Goal: Information Seeking & Learning: Learn about a topic

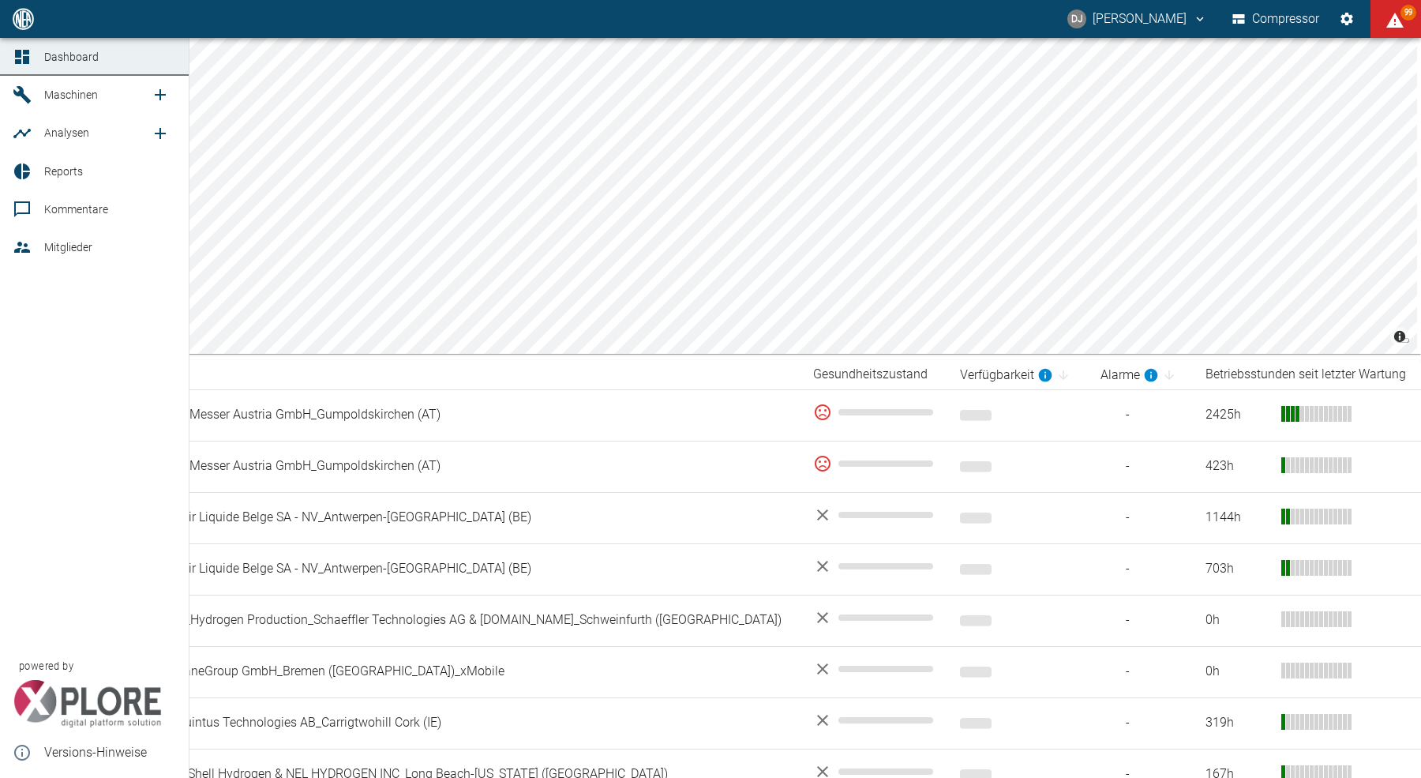
click at [162, 133] on icon "new /analyses/list/0" at bounding box center [160, 133] width 11 height 11
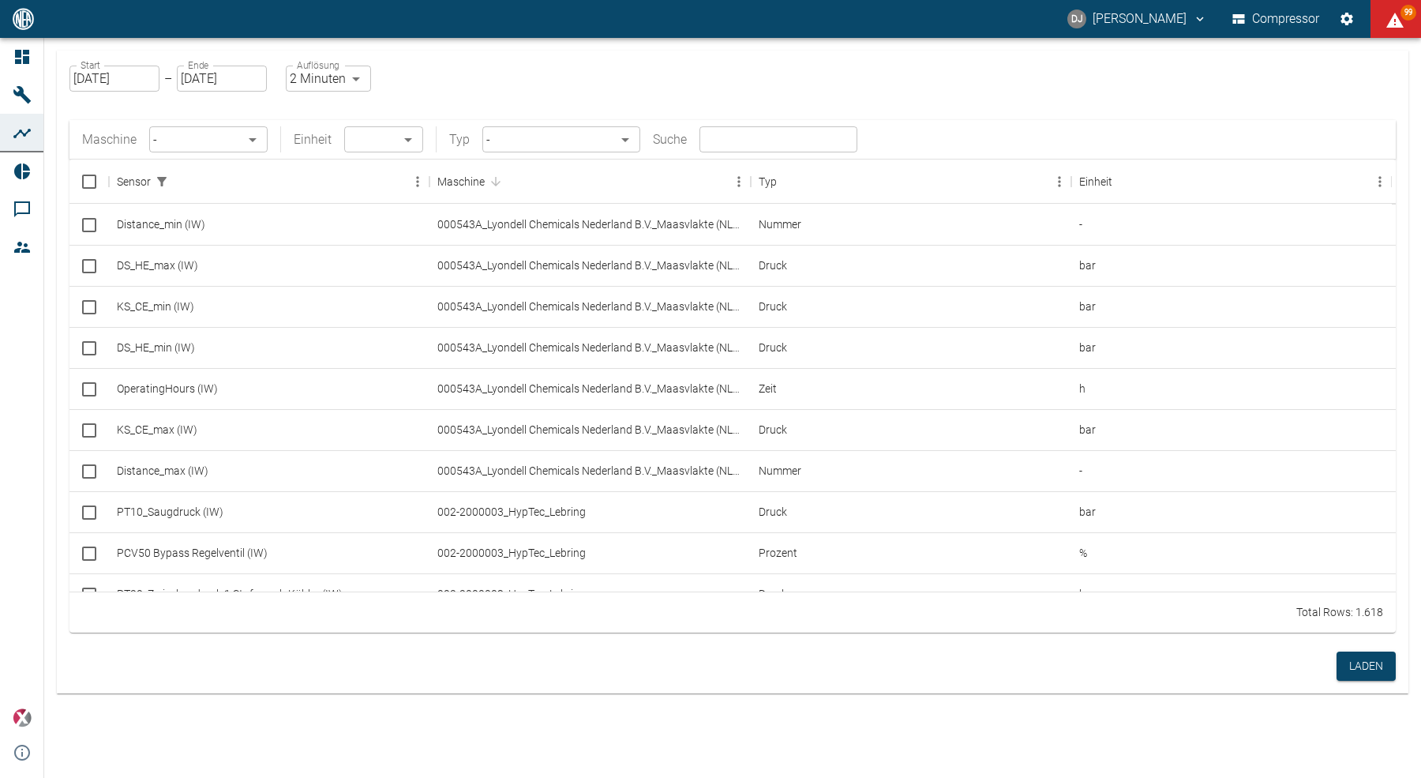
click at [227, 142] on body "DJ David Jasper Compressor 99 Dashboard Maschinen Analysen Reports Kommentare M…" at bounding box center [710, 389] width 1421 height 778
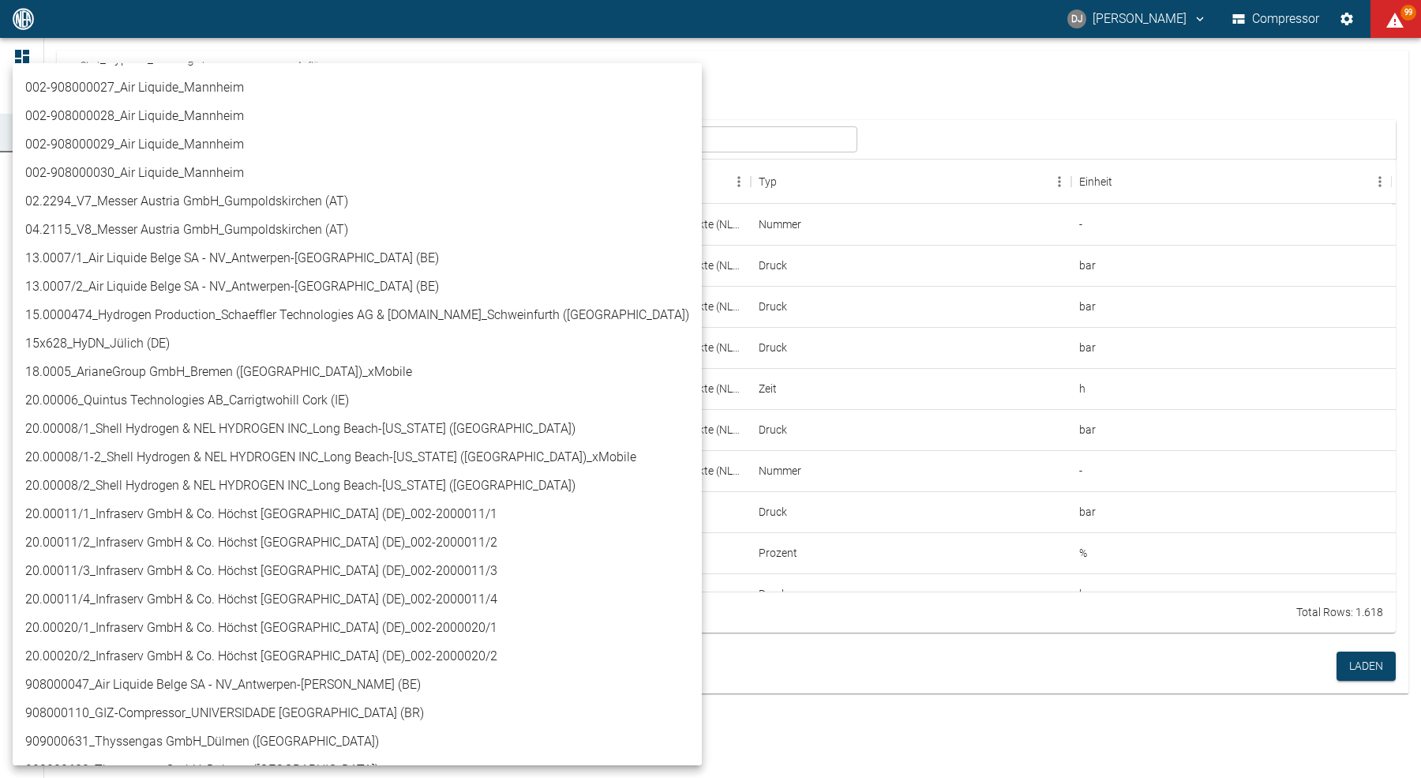
scroll to position [167, 0]
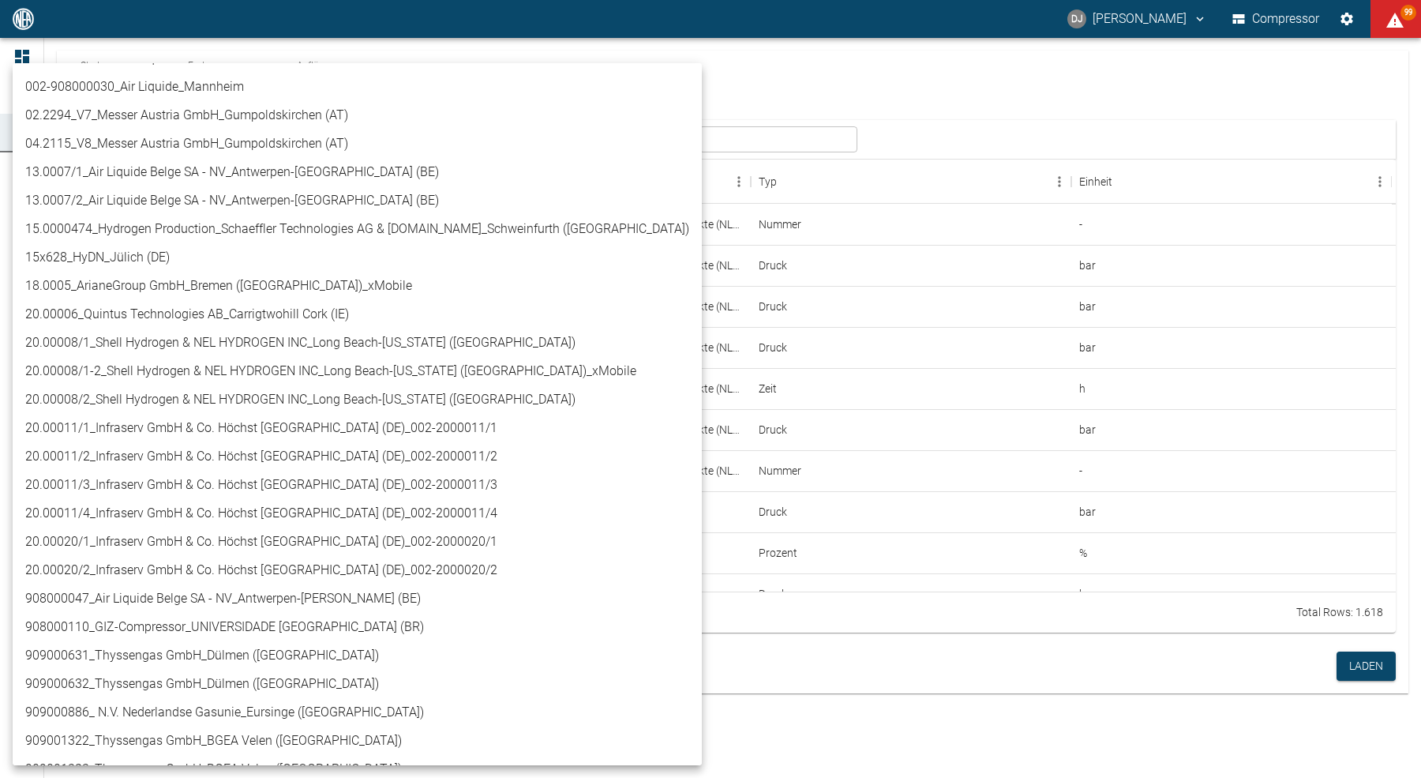
click at [144, 602] on li "908000047_Air Liquide Belge SA - NV_Antwerpen-[PERSON_NAME] (BE)" at bounding box center [357, 598] width 689 height 28
type input "53812aab-fb54-4a57-a574-01c3305aa274"
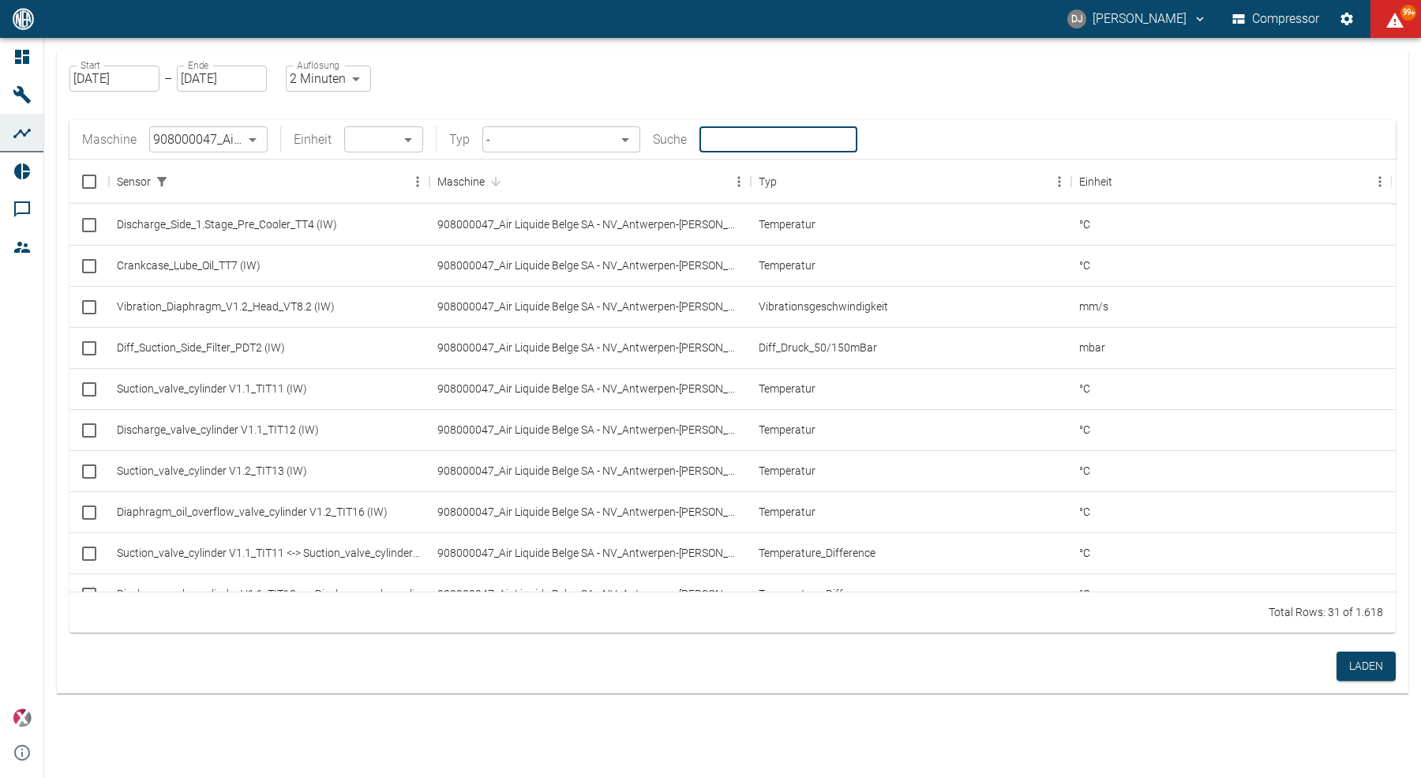
click at [748, 137] on input "text" at bounding box center [779, 139] width 158 height 26
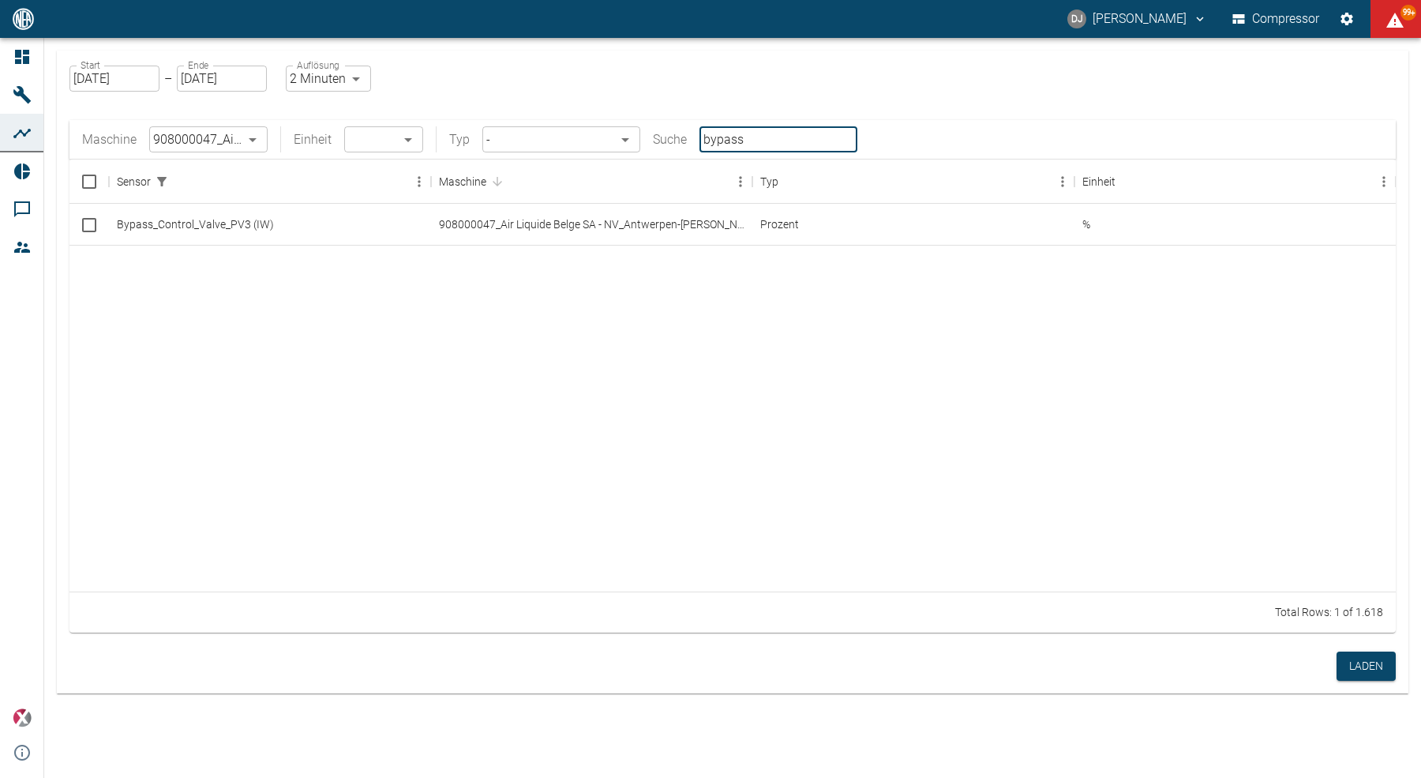
type input "bypass"
click at [84, 223] on input "Select row" at bounding box center [89, 224] width 33 height 33
checkbox input "false"
checkbox input "true"
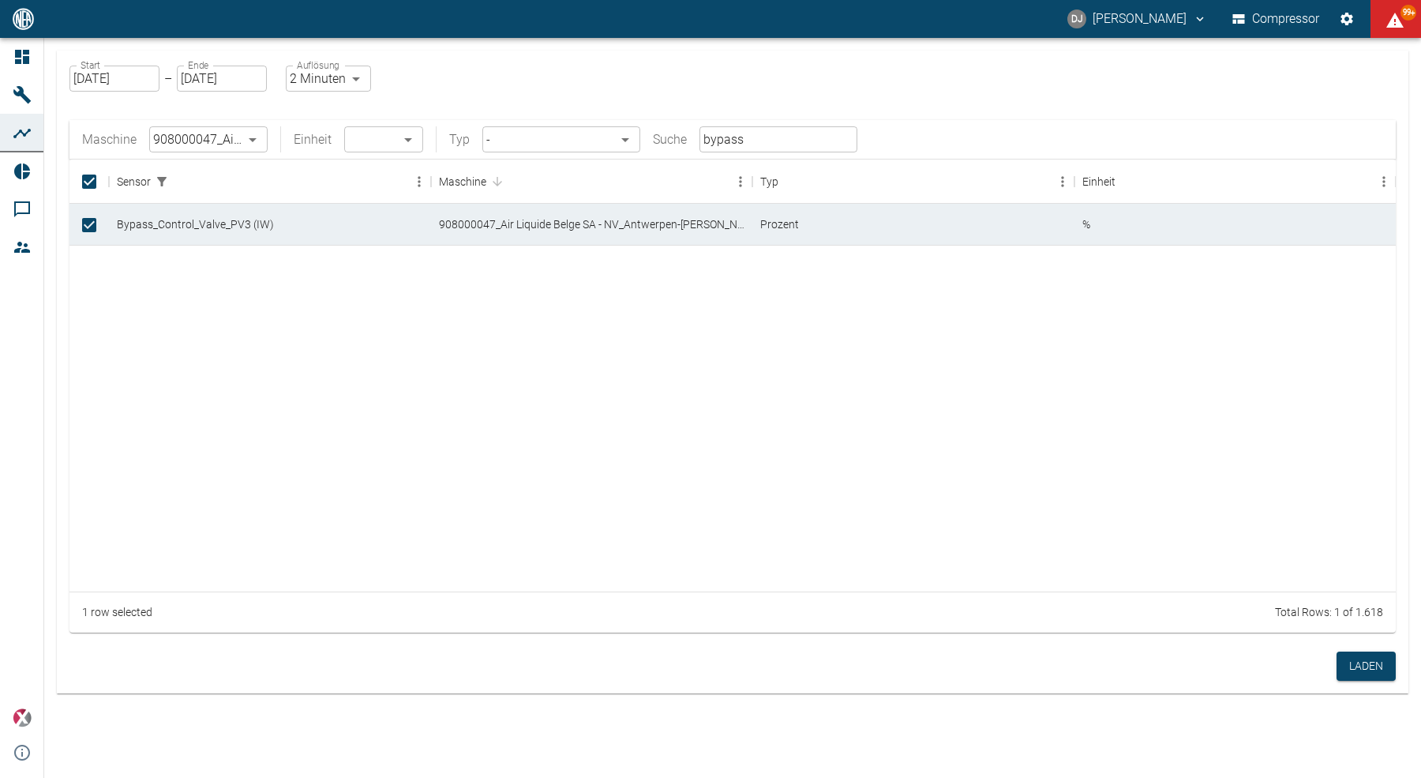
click at [747, 137] on input "bypass" at bounding box center [779, 139] width 158 height 26
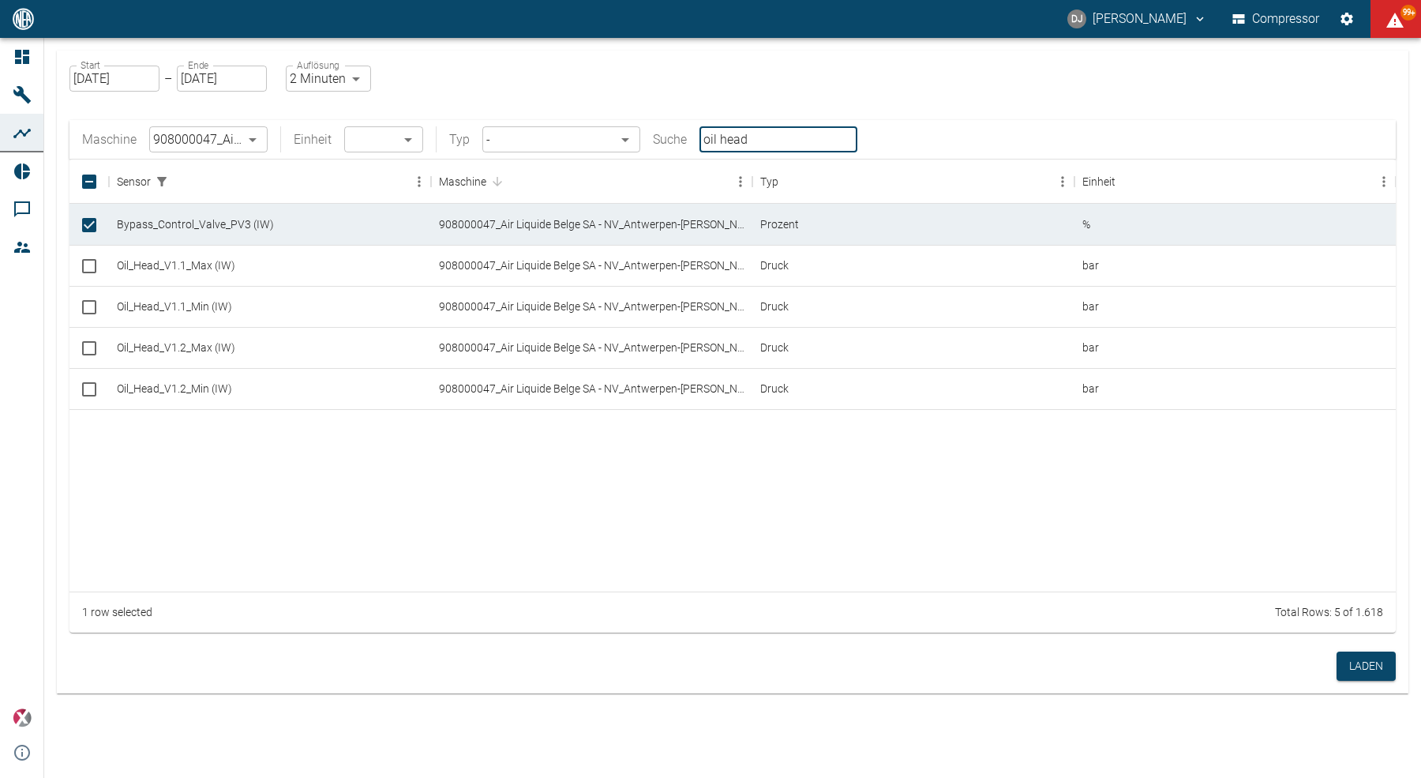
type input "oil head"
click at [93, 270] on input "Select row" at bounding box center [89, 266] width 33 height 33
checkbox input "true"
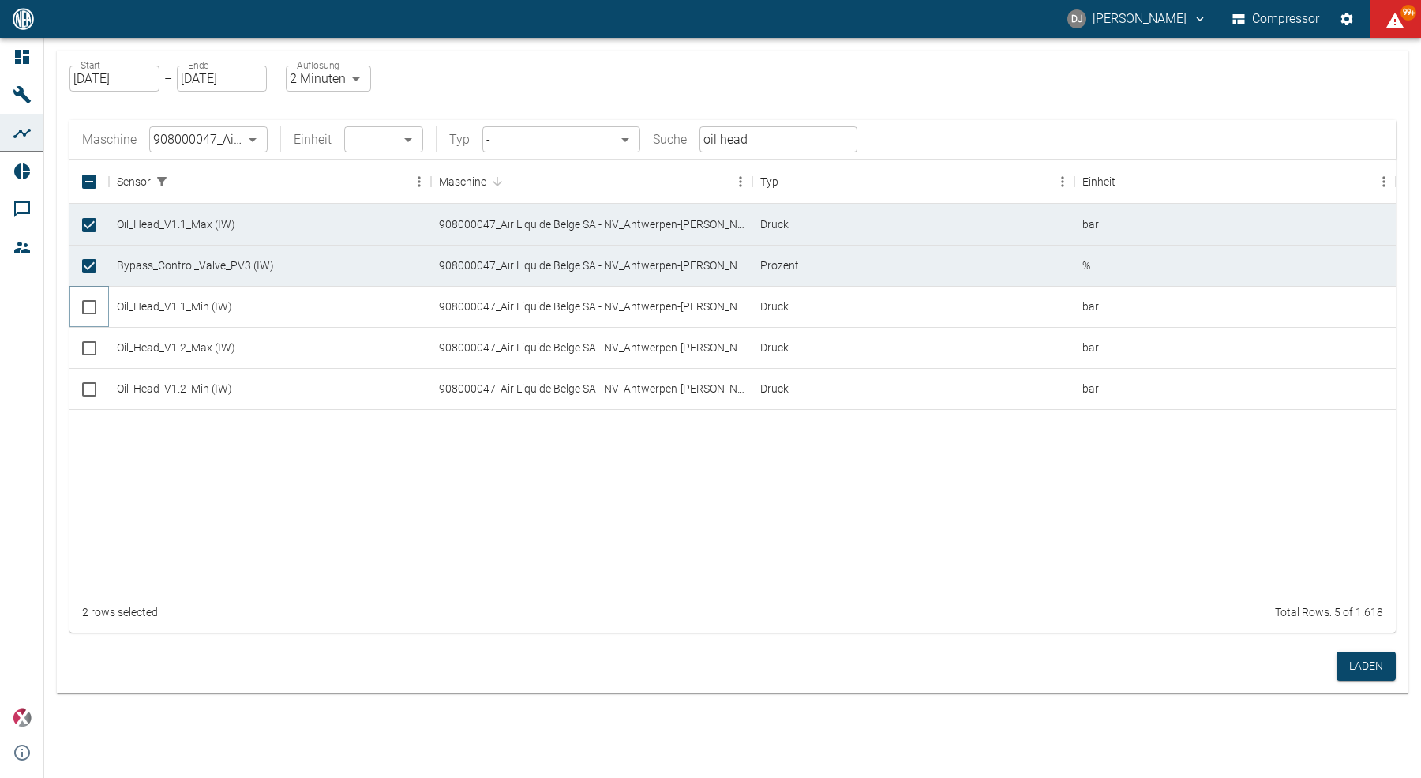
click at [91, 310] on input "Select row" at bounding box center [89, 307] width 33 height 33
checkbox input "true"
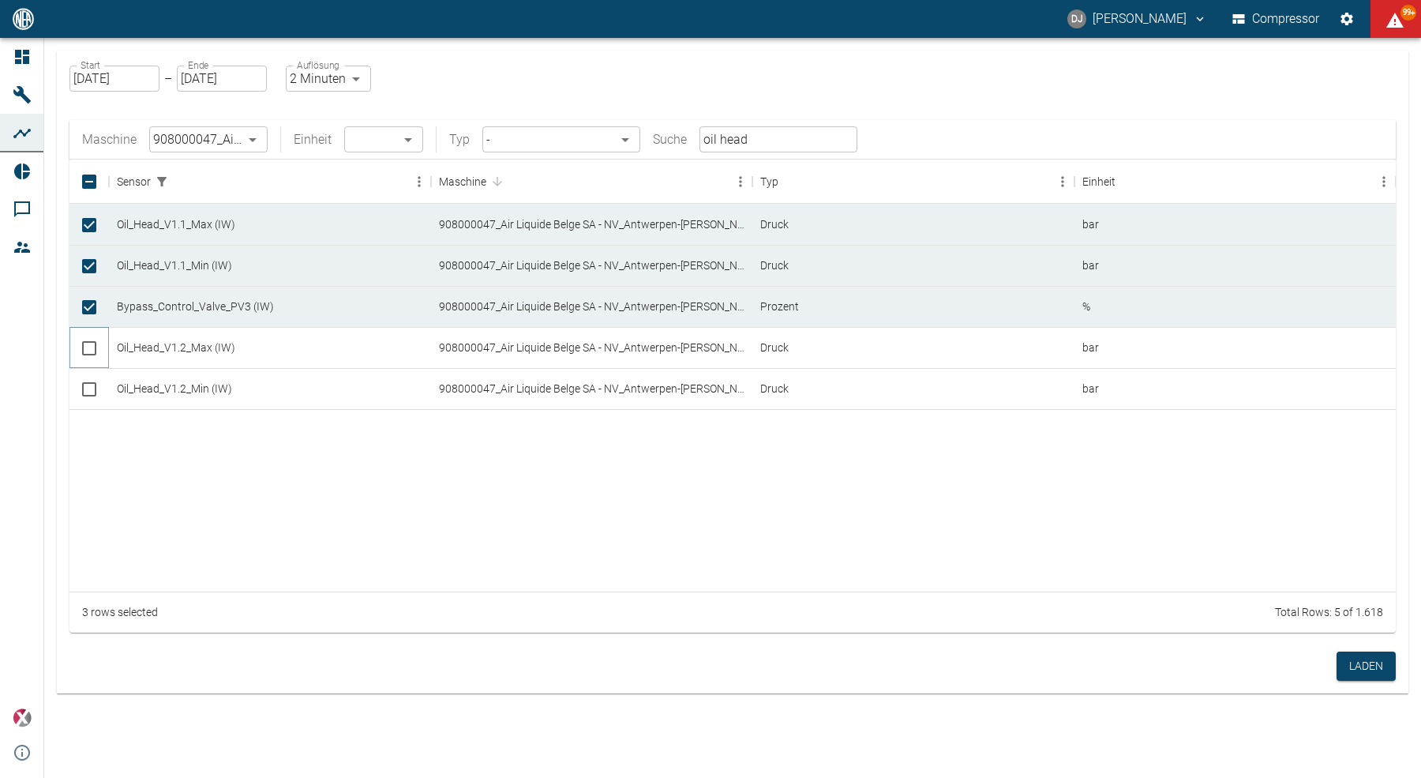
click at [84, 347] on input "Select row" at bounding box center [89, 348] width 33 height 33
checkbox input "true"
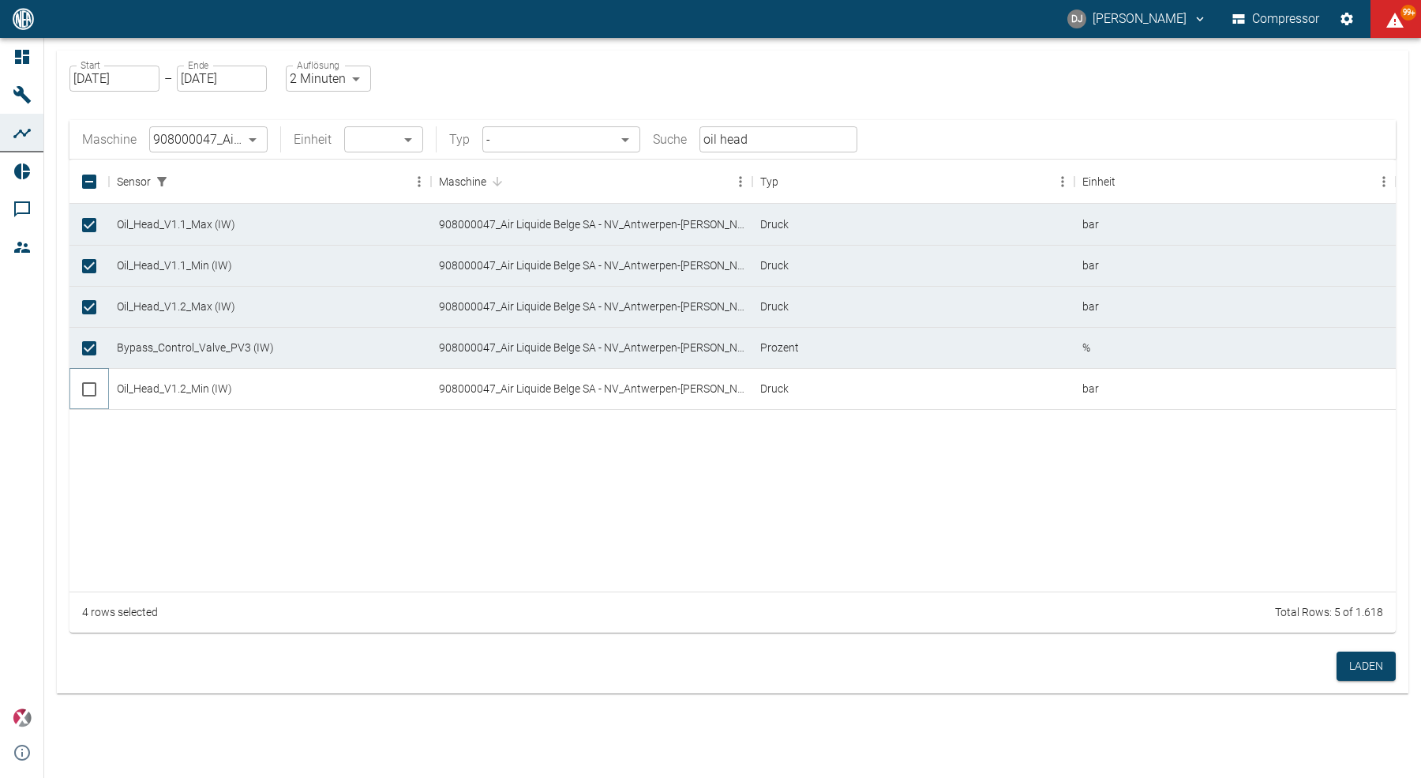
click at [89, 394] on input "Select row" at bounding box center [89, 389] width 33 height 33
checkbox input "true"
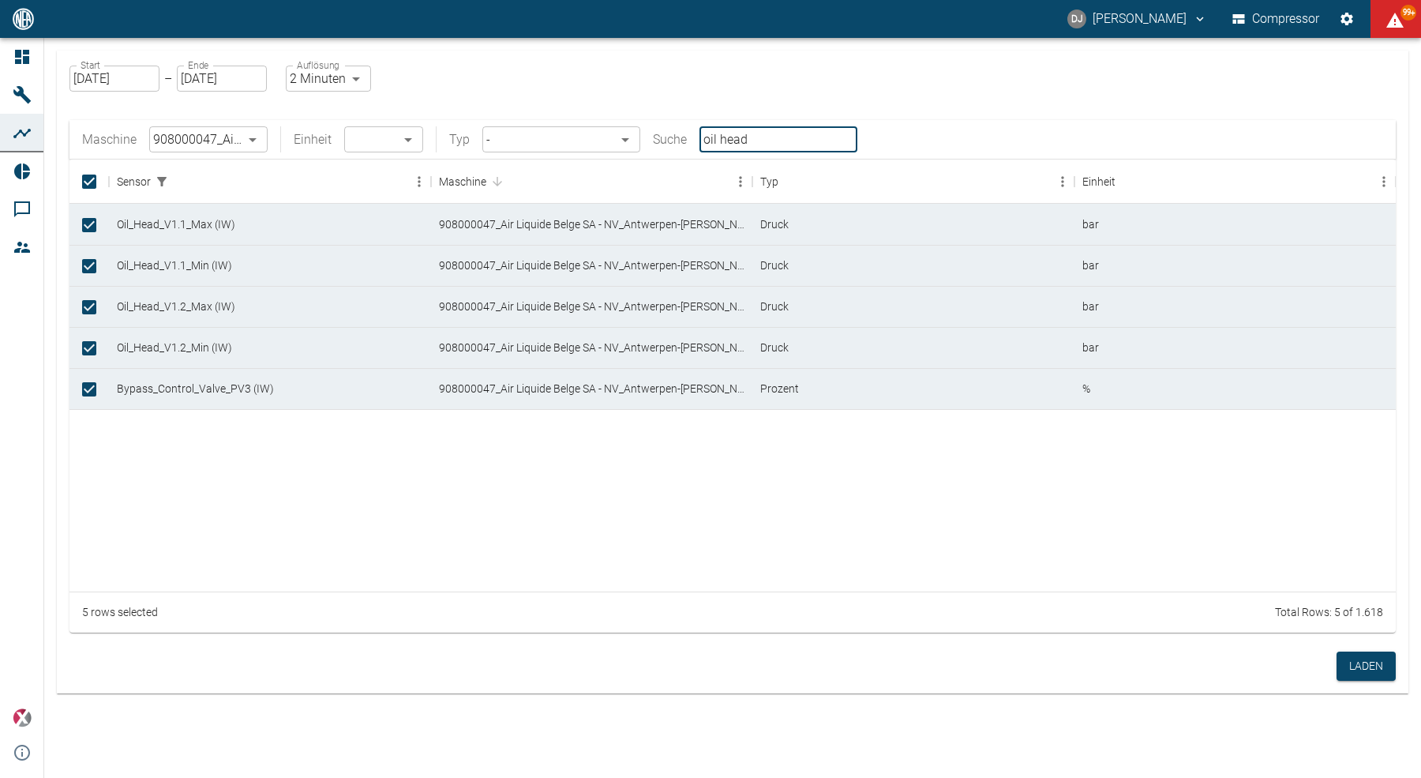
click at [723, 144] on input "oil head" at bounding box center [779, 139] width 158 height 26
click at [723, 143] on input "oil head" at bounding box center [779, 139] width 158 height 26
type input "dischar pt11"
click at [90, 433] on input "Select row" at bounding box center [89, 430] width 33 height 33
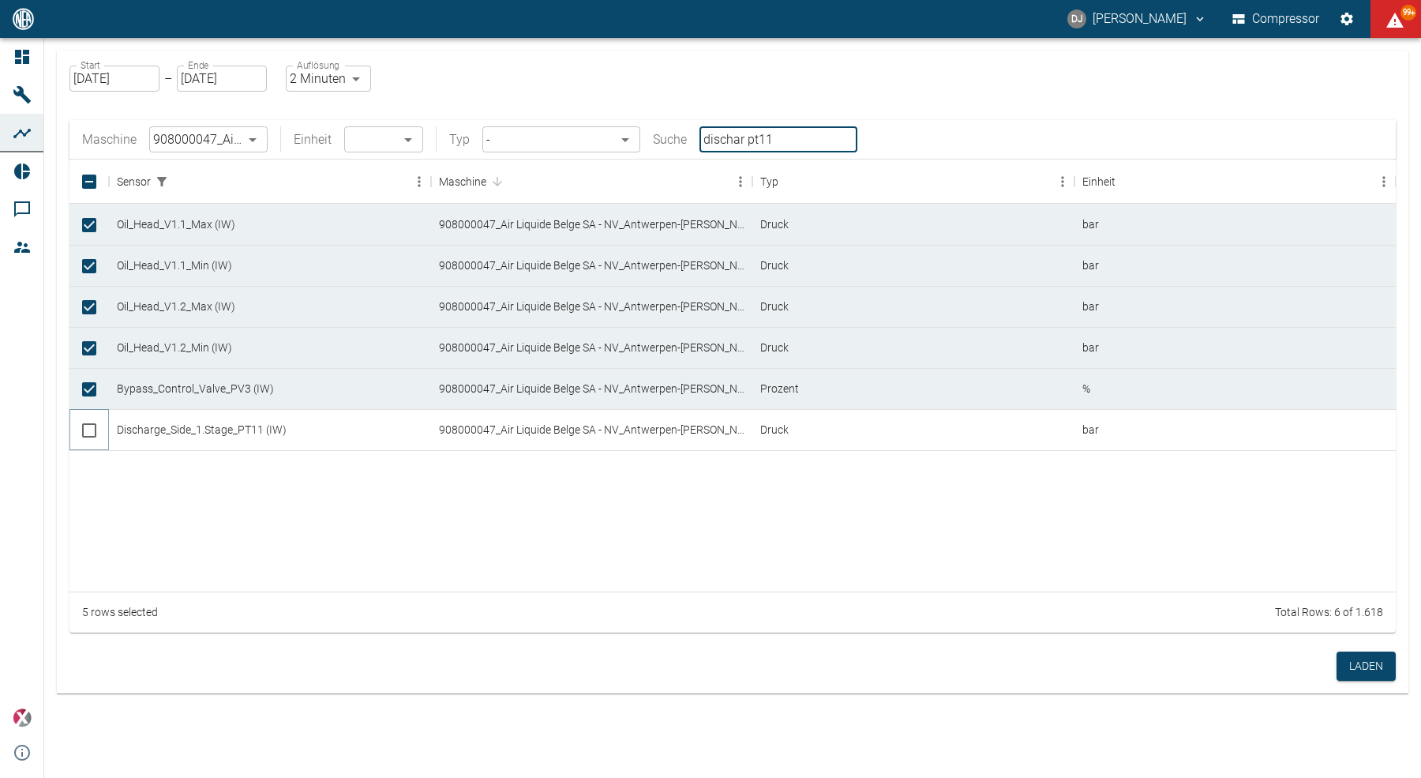
checkbox input "true"
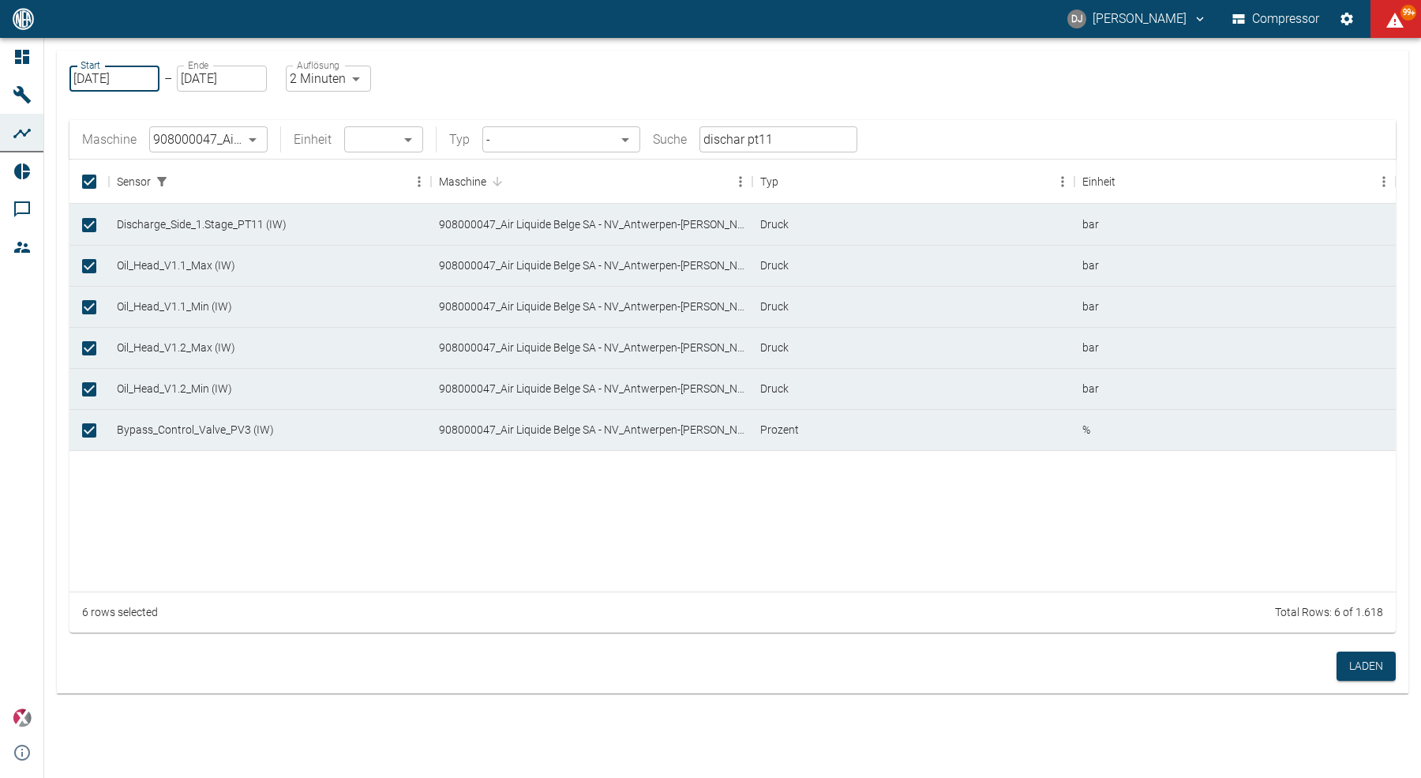
click at [113, 80] on input "15.09.2025" at bounding box center [114, 79] width 90 height 26
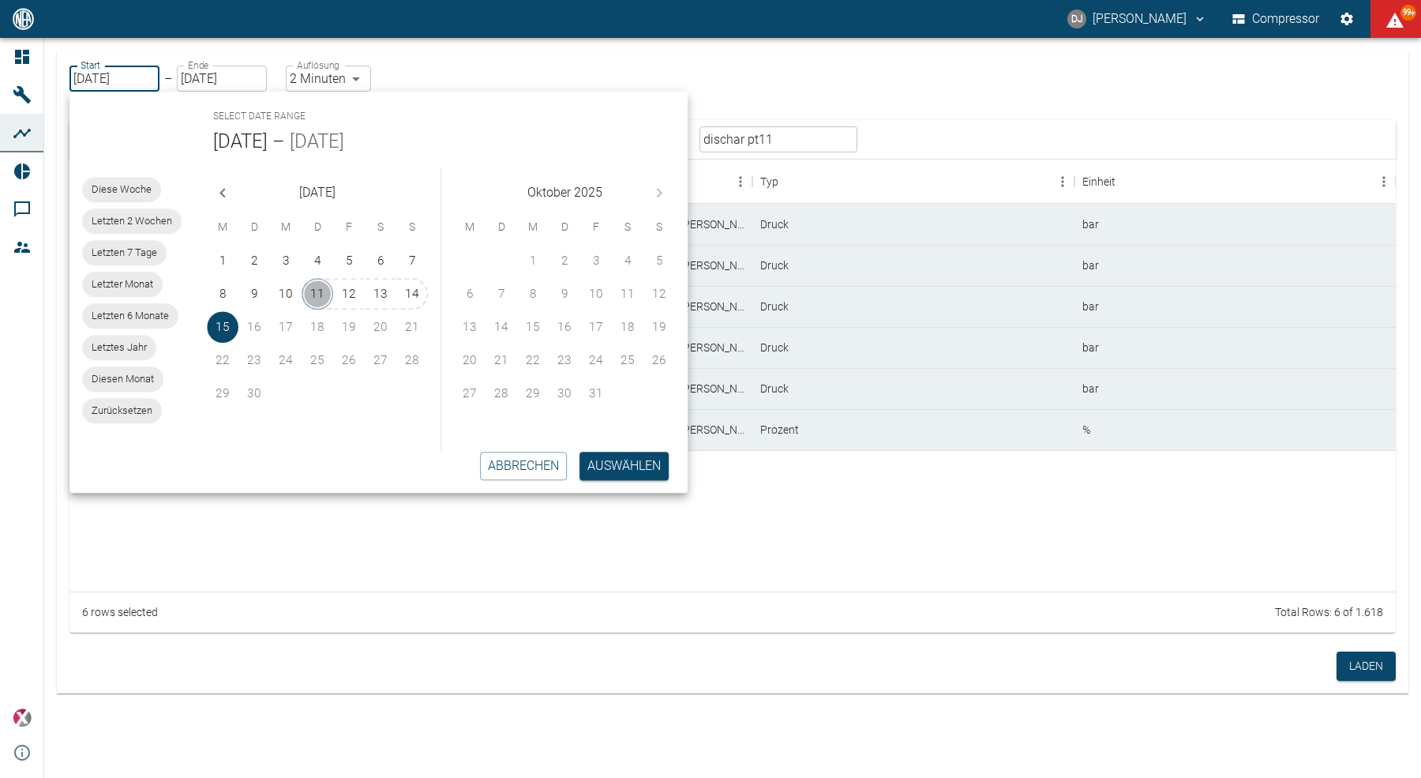
click at [315, 294] on button "11" at bounding box center [318, 294] width 32 height 32
type input "11.09.2025"
click at [355, 294] on button "12" at bounding box center [349, 294] width 32 height 32
type input "12.09.2025"
click at [619, 471] on button "Auswählen" at bounding box center [624, 466] width 89 height 28
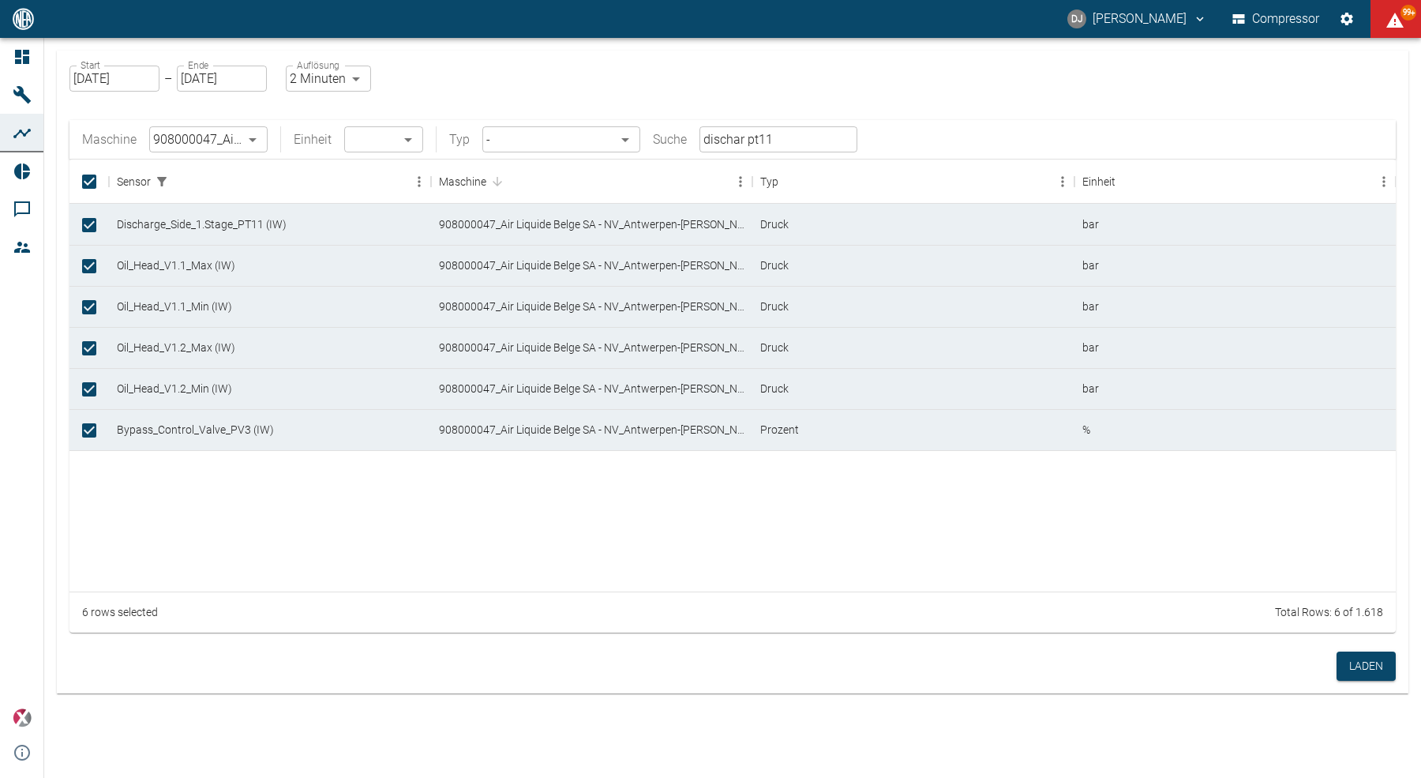
click at [317, 72] on label "Auflösung" at bounding box center [318, 64] width 43 height 13
click at [321, 80] on body "DJ David Jasper Compressor 99+ Dashboard Maschinen Analysen Reports Kommentare …" at bounding box center [710, 389] width 1421 height 778
click at [319, 110] on li "1 Sekunde" at bounding box center [328, 112] width 88 height 28
type input "1sec"
click at [449, 71] on div "Start 11.09.2025 Start – Ende 12.09.2025 Ende Auflösung 1 Sekunde 1sec Auflösun…" at bounding box center [733, 348] width 1352 height 595
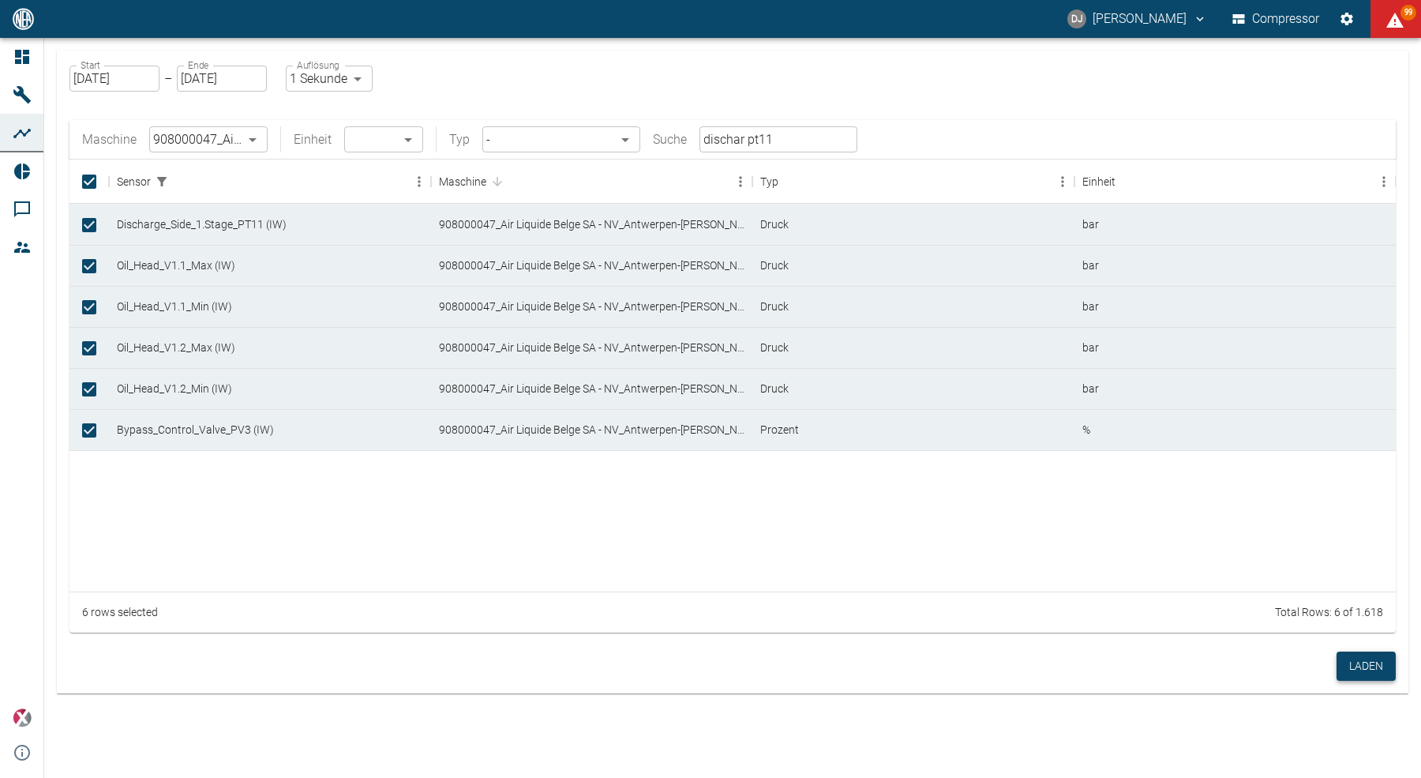
click at [1380, 671] on button "Laden" at bounding box center [1366, 666] width 59 height 29
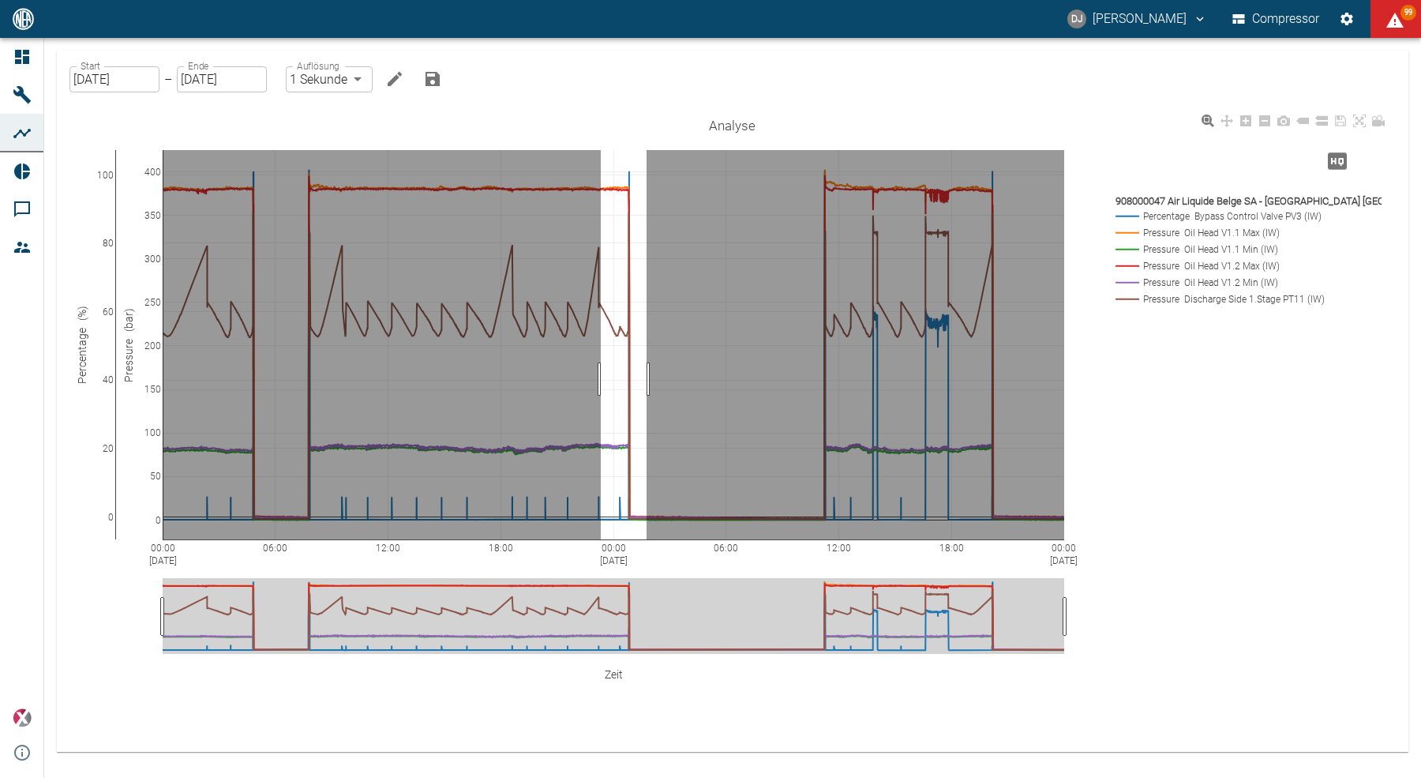
drag, startPoint x: 601, startPoint y: 379, endPoint x: 646, endPoint y: 373, distance: 45.5
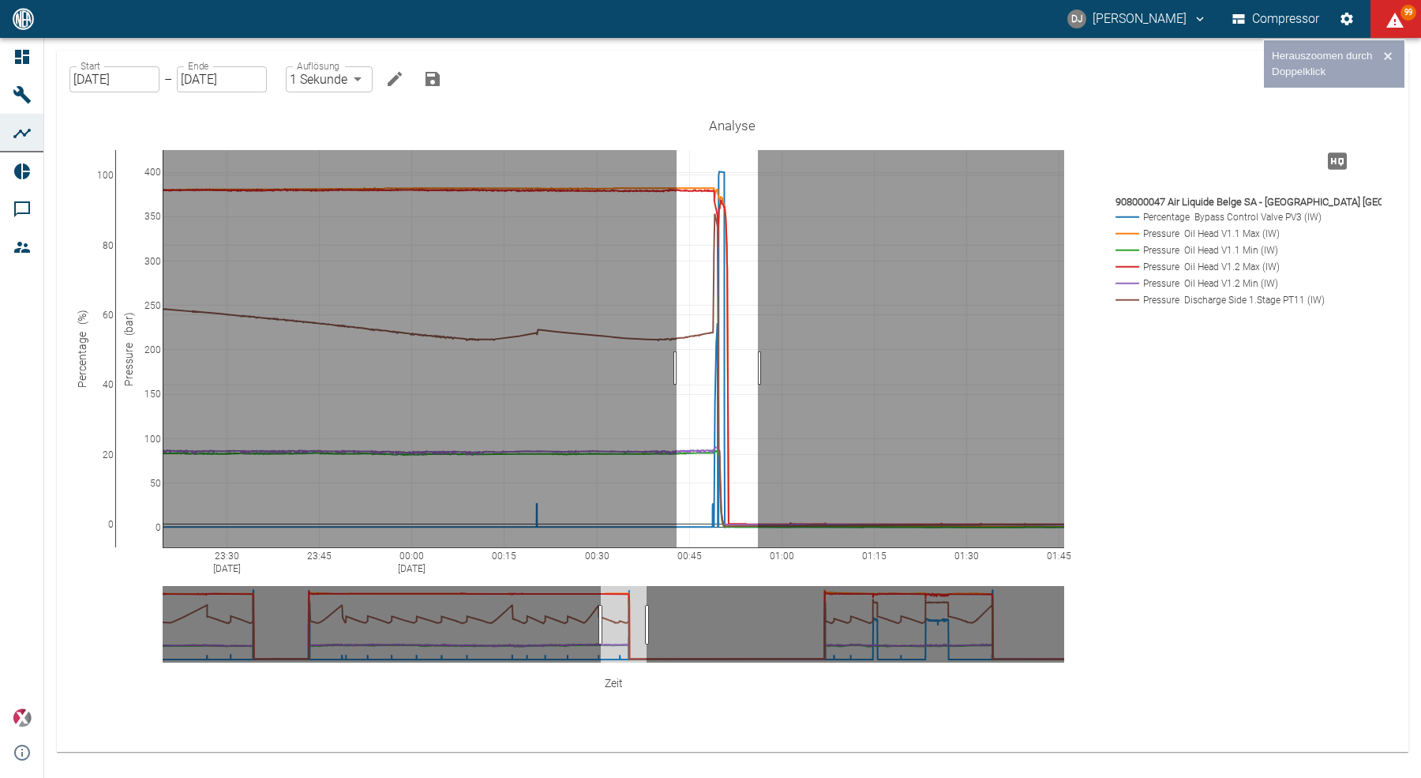
drag, startPoint x: 677, startPoint y: 368, endPoint x: 758, endPoint y: 362, distance: 81.6
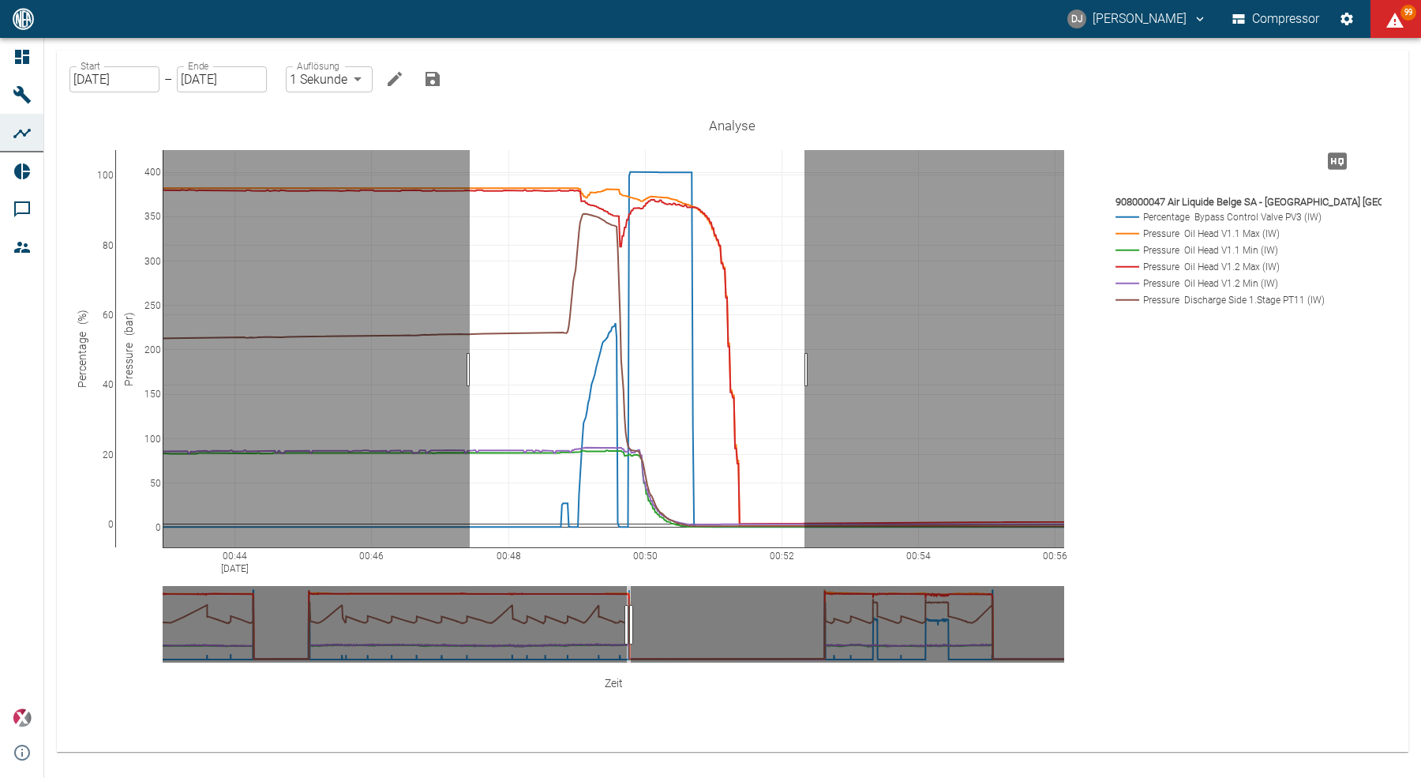
drag, startPoint x: 470, startPoint y: 370, endPoint x: 805, endPoint y: 366, distance: 334.9
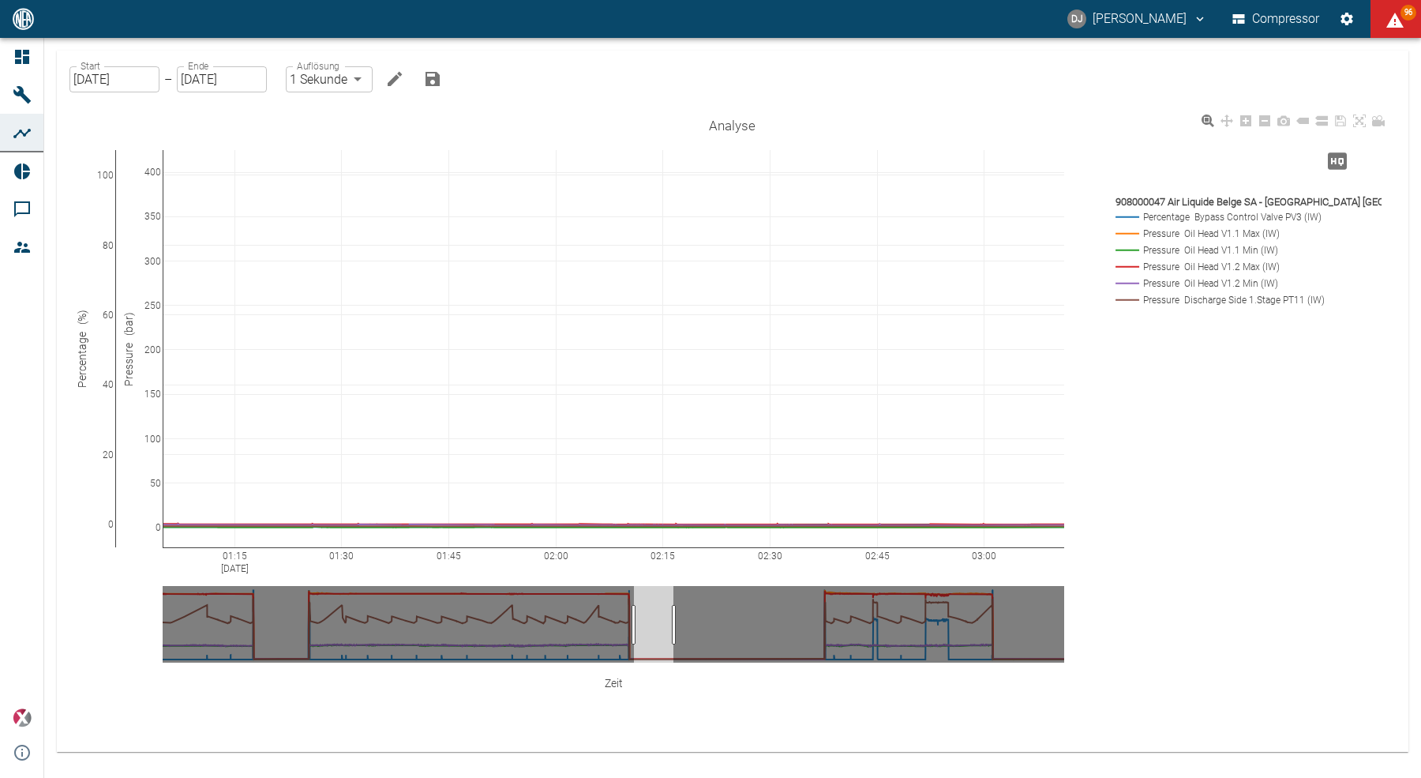
drag, startPoint x: 630, startPoint y: 623, endPoint x: 664, endPoint y: 629, distance: 34.5
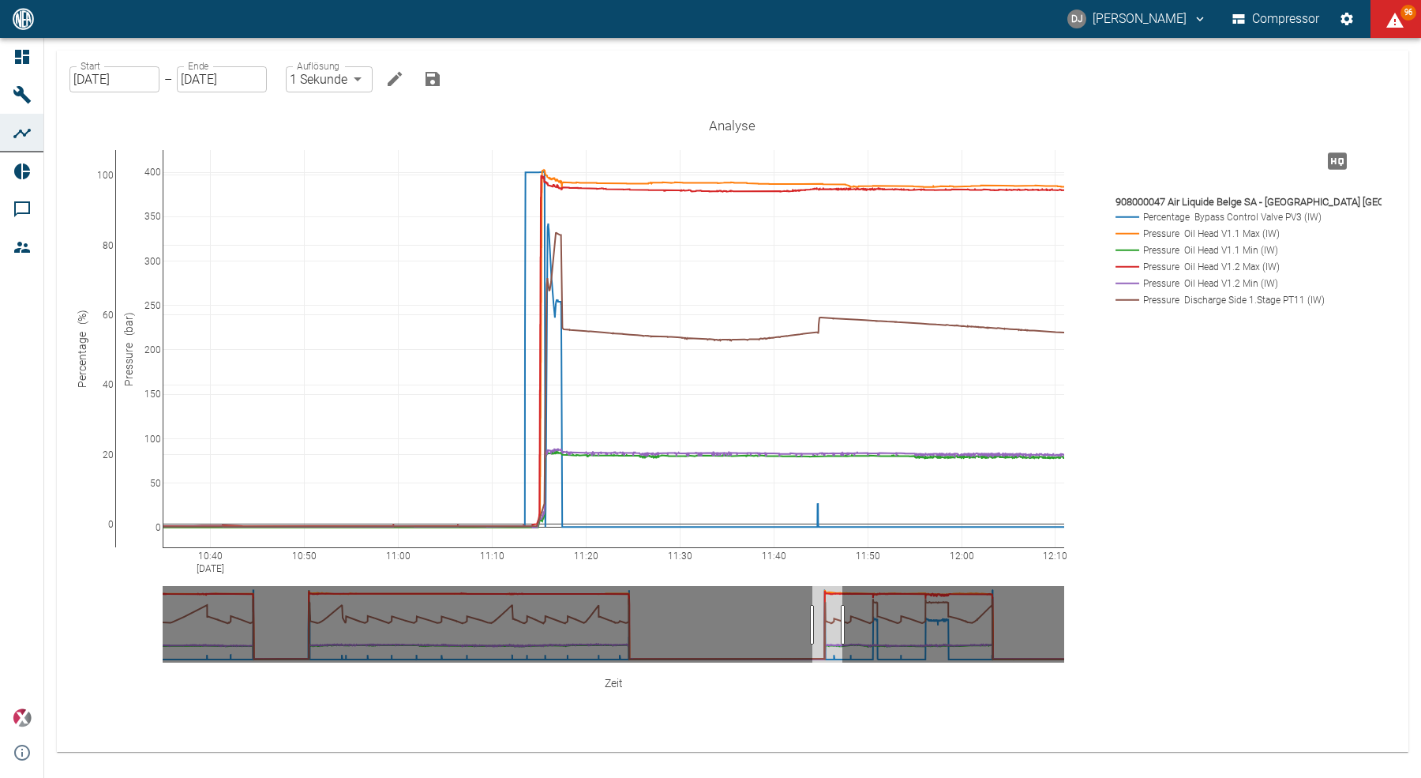
drag, startPoint x: 648, startPoint y: 620, endPoint x: 827, endPoint y: 609, distance: 178.8
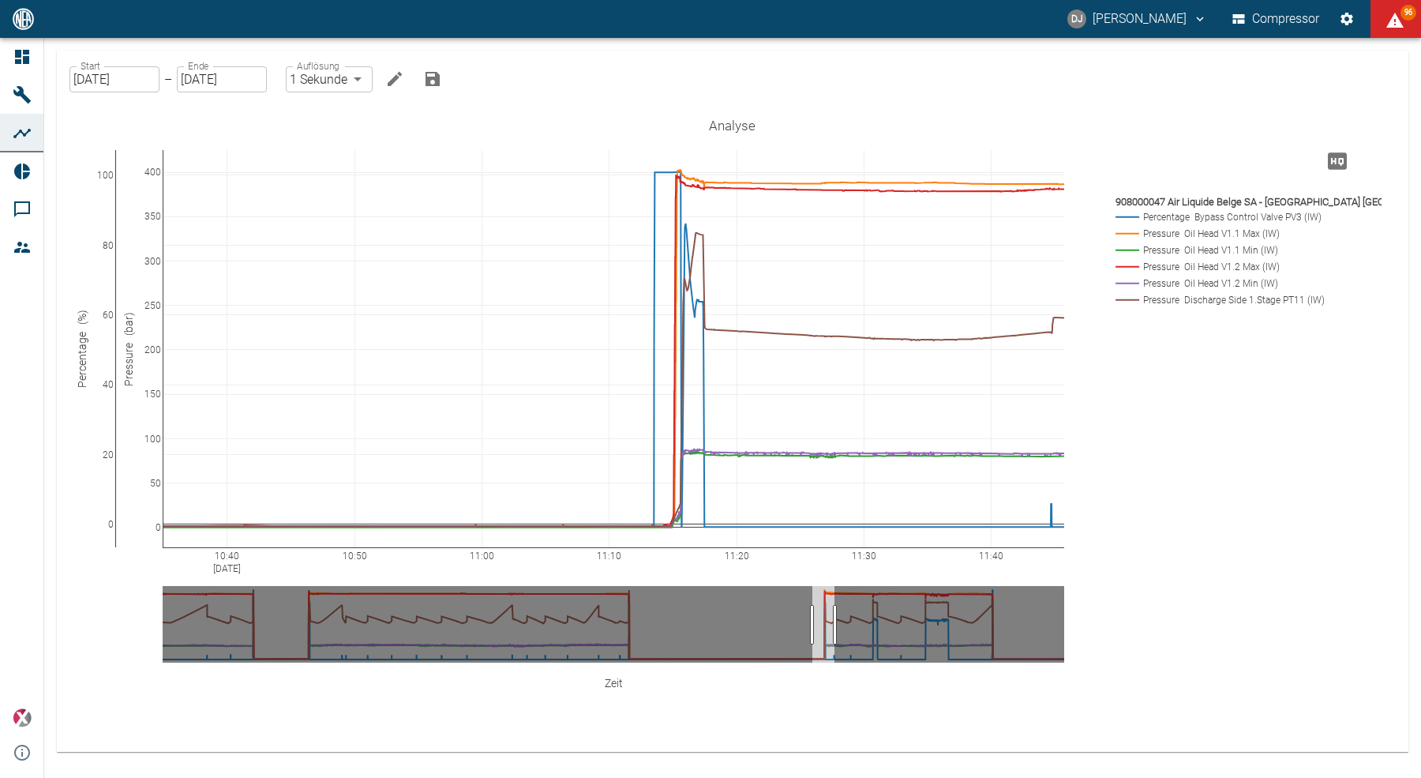
drag, startPoint x: 844, startPoint y: 615, endPoint x: 836, endPoint y: 614, distance: 7.9
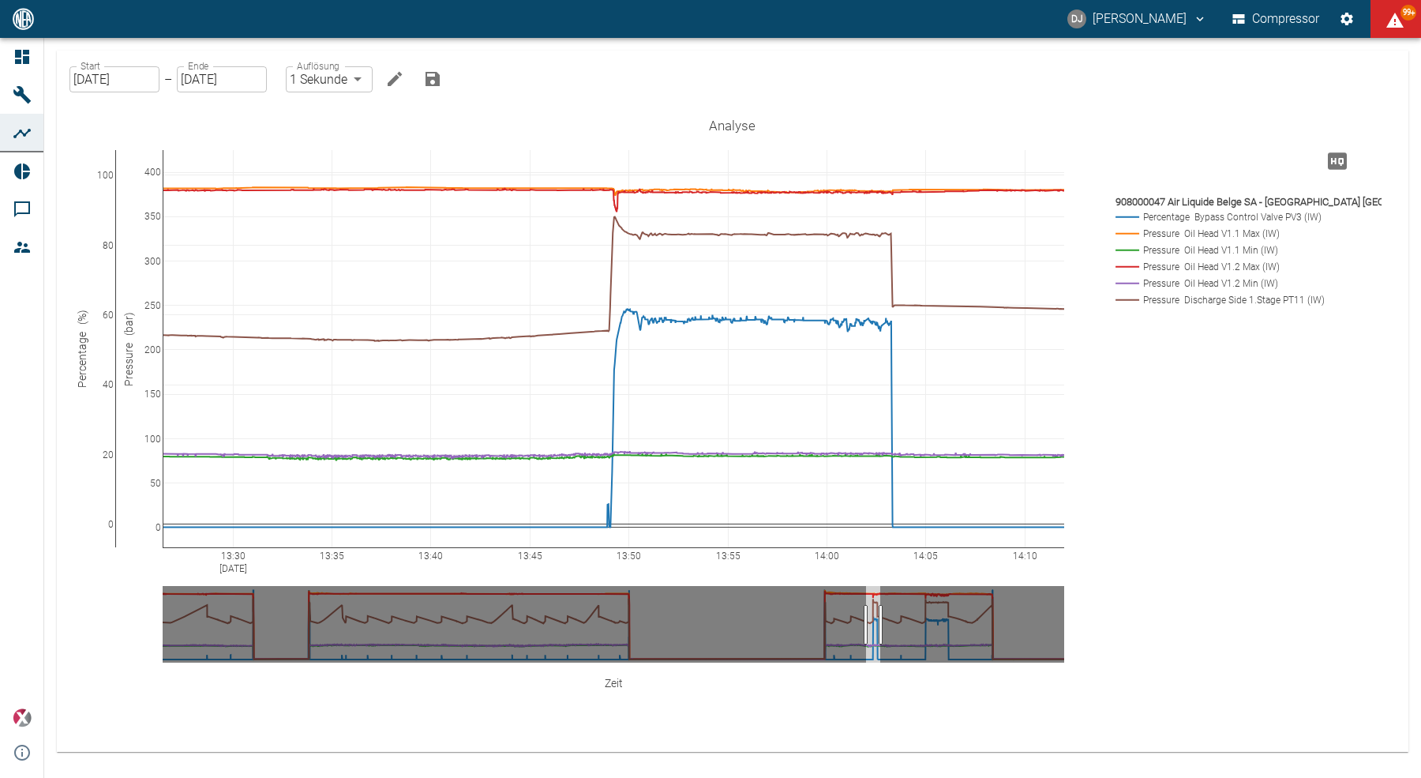
drag, startPoint x: 828, startPoint y: 629, endPoint x: 873, endPoint y: 626, distance: 45.9
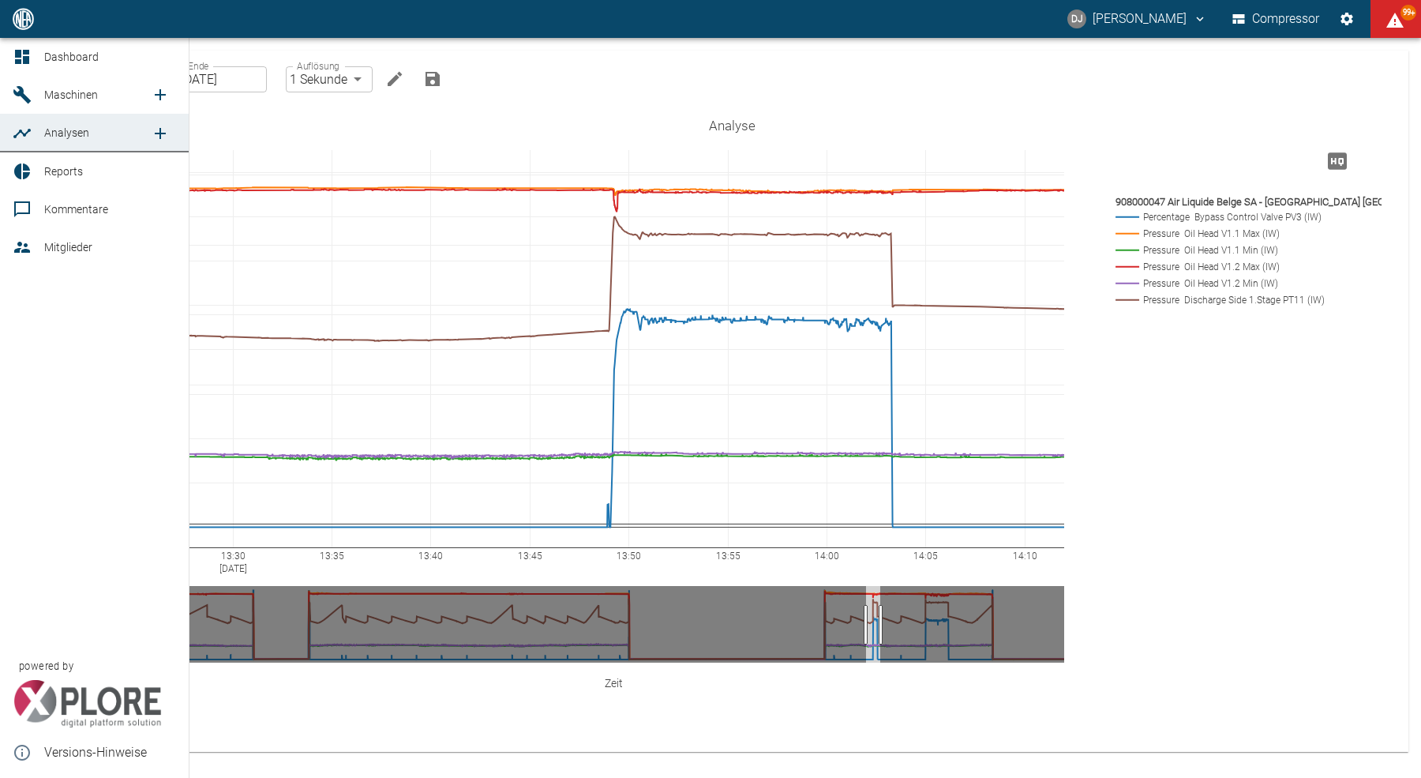
click at [24, 52] on icon at bounding box center [22, 57] width 14 height 14
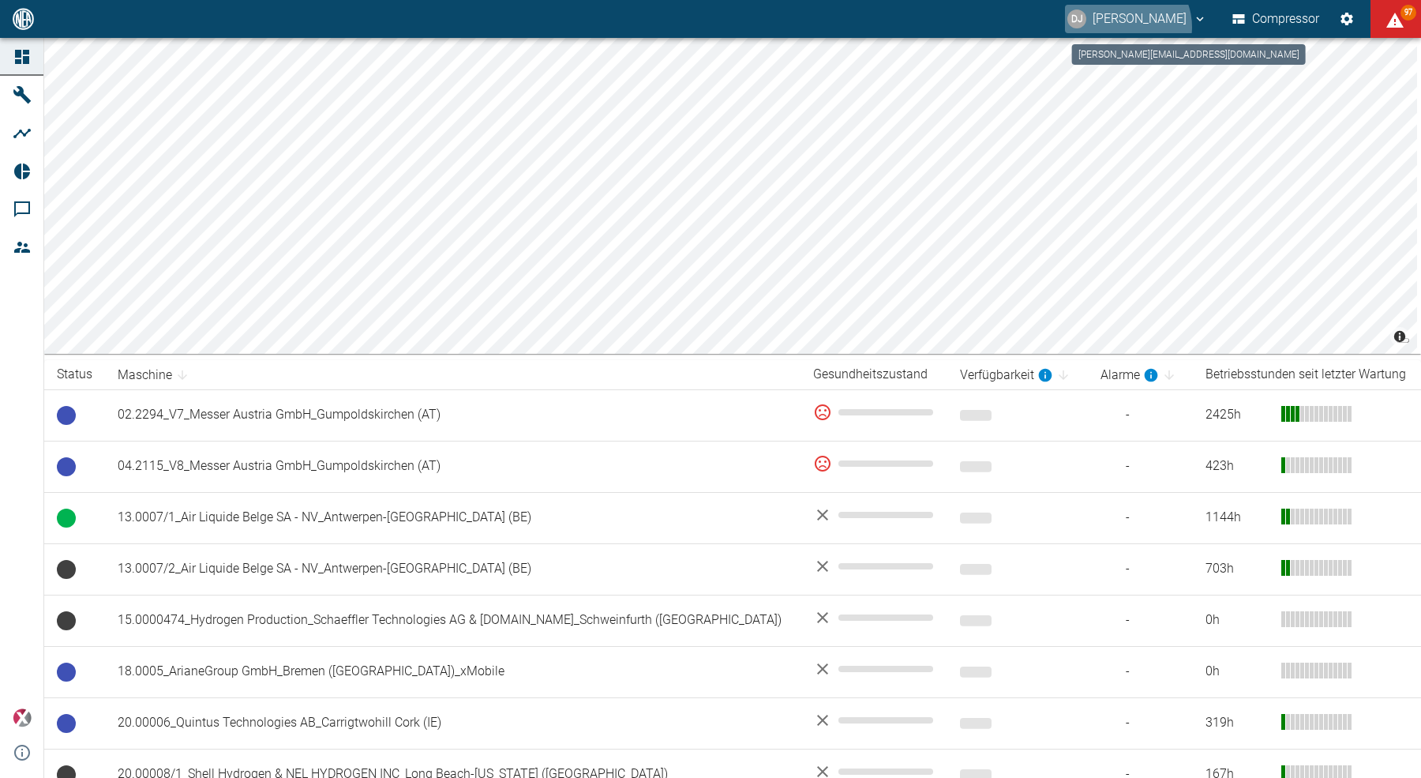
click at [1124, 27] on button "DJ David Jasper" at bounding box center [1137, 19] width 145 height 28
click at [1129, 66] on span "Ausloggen" at bounding box center [1145, 63] width 59 height 19
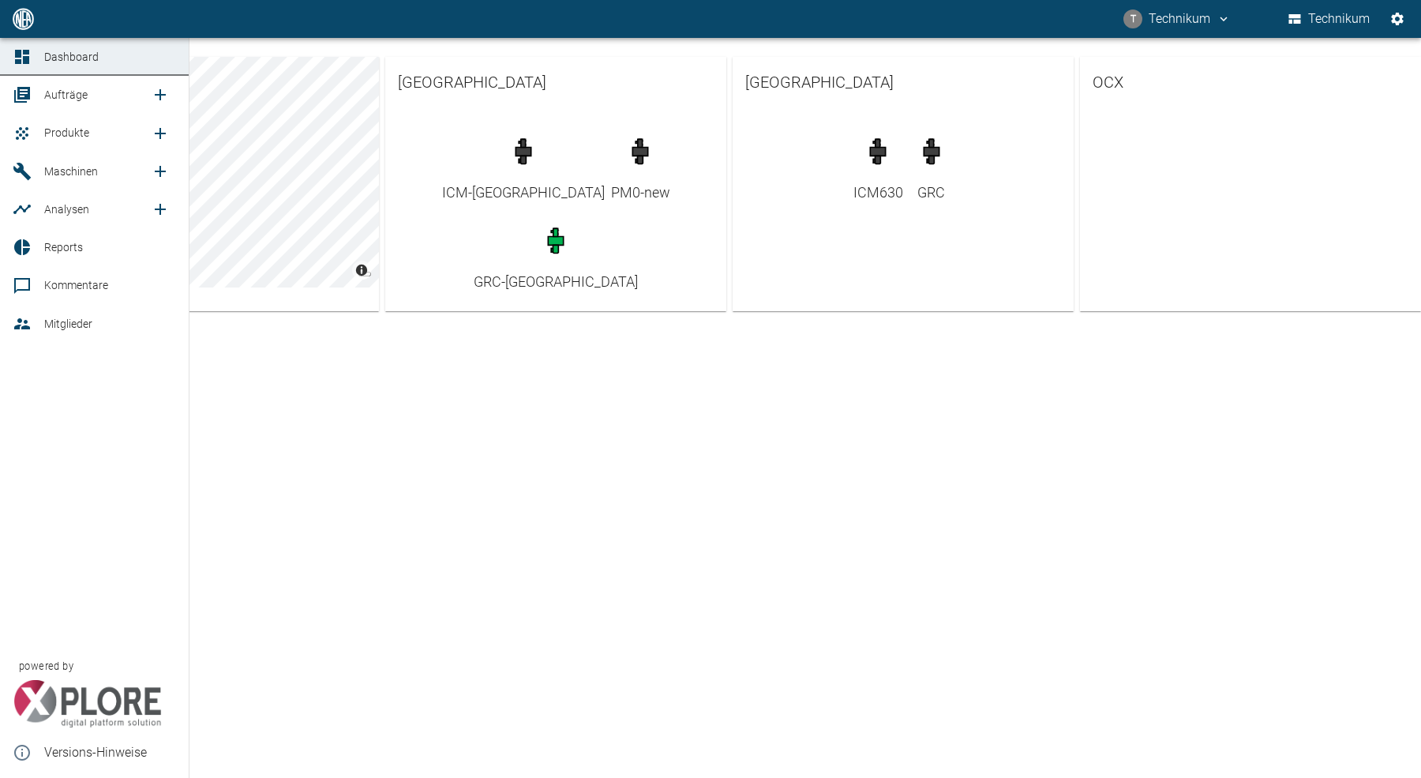
click at [24, 98] on icon at bounding box center [22, 95] width 16 height 16
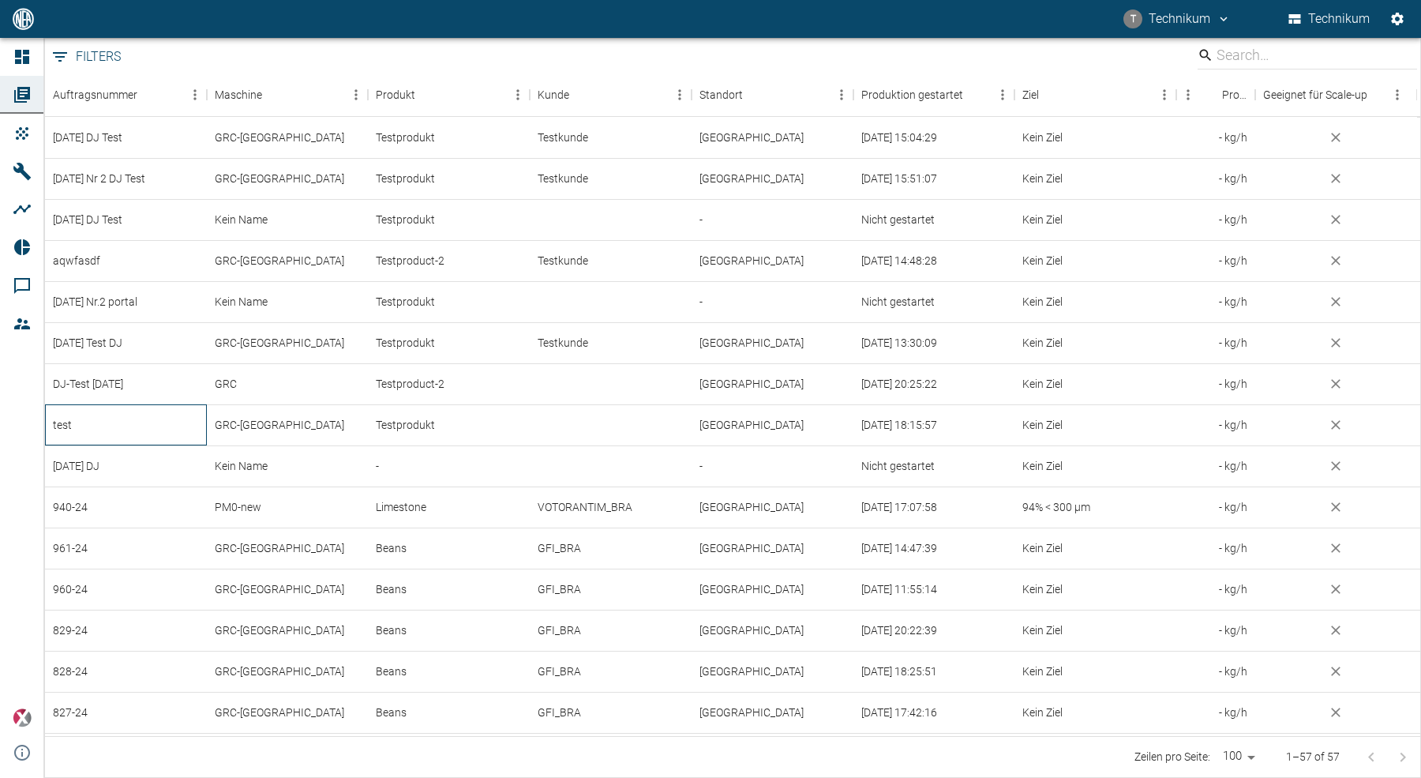
click at [96, 427] on div "test" at bounding box center [126, 424] width 162 height 41
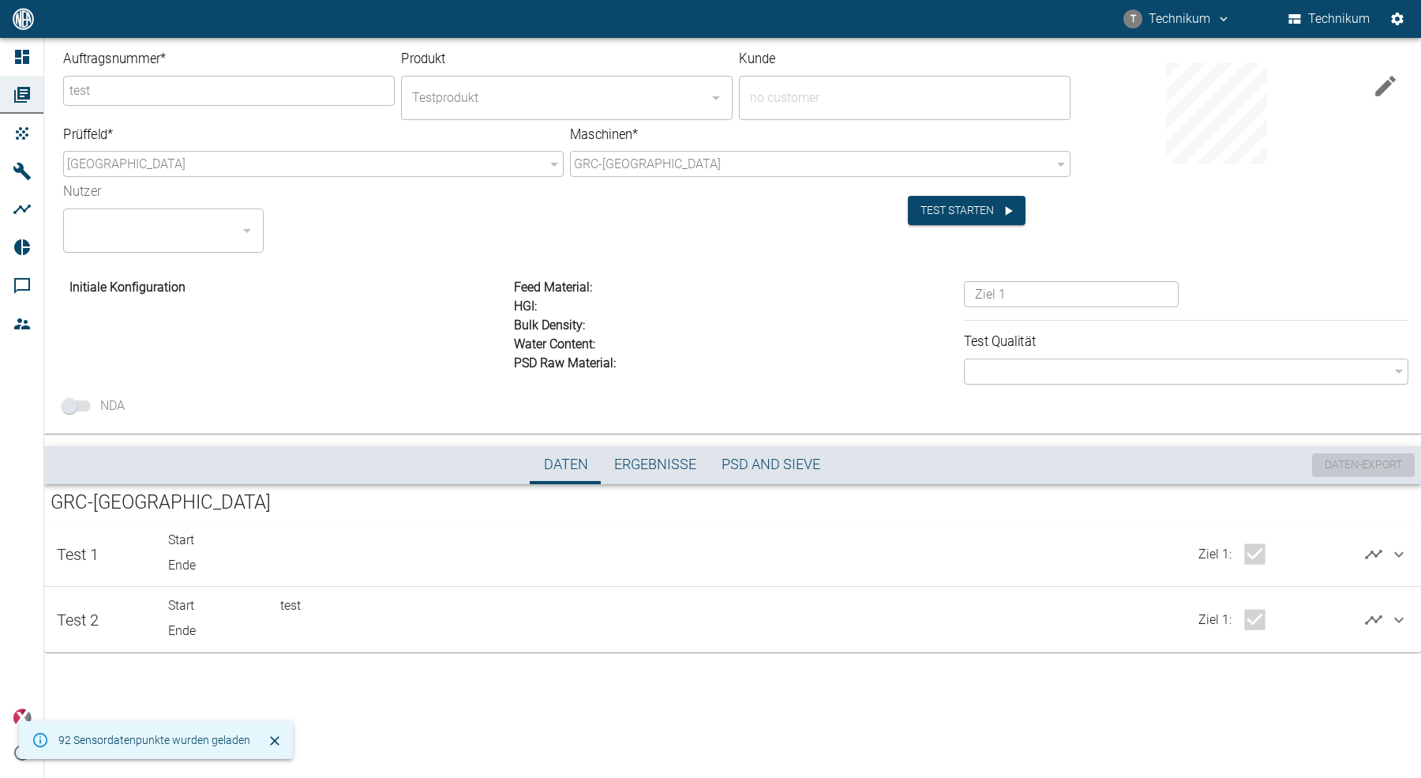
click at [1376, 91] on icon "button" at bounding box center [1386, 86] width 27 height 27
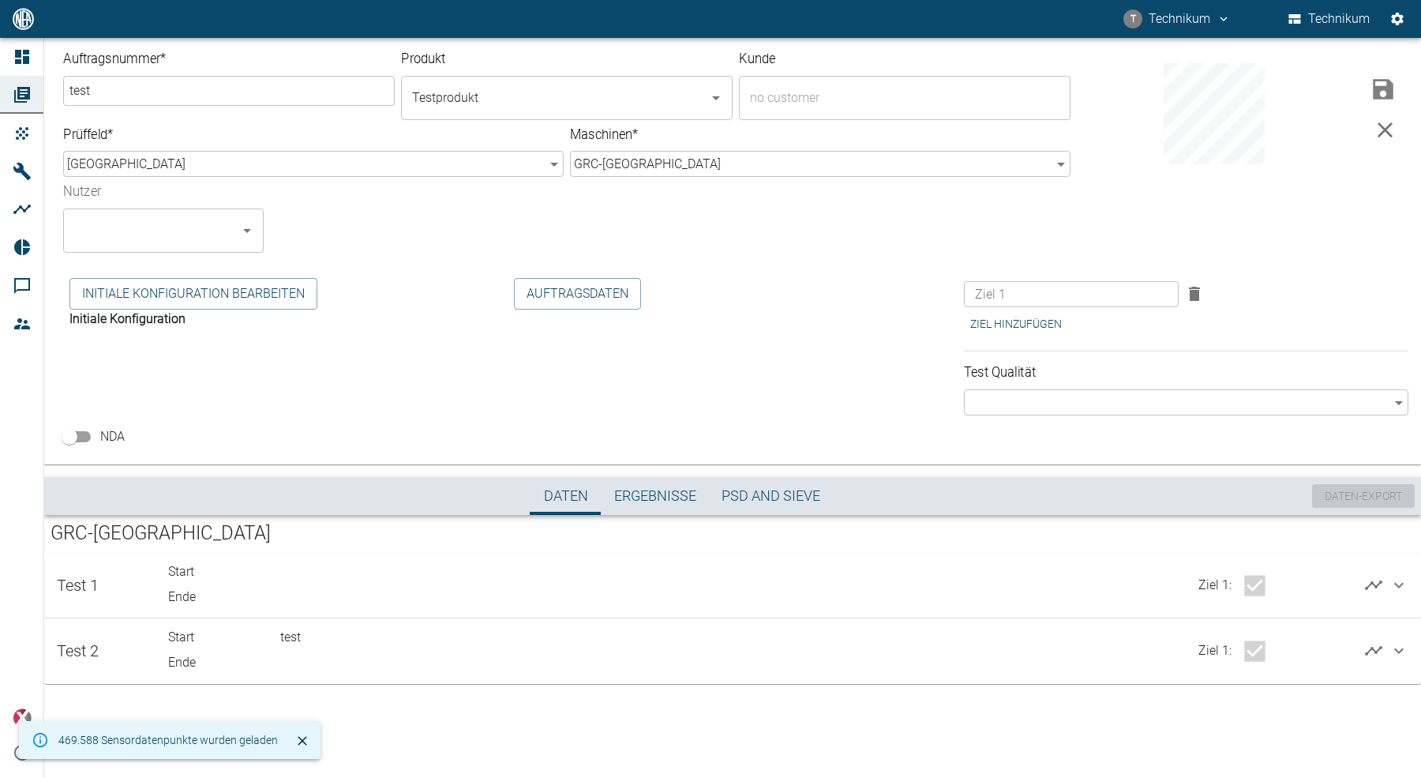
click at [1391, 139] on icon "button" at bounding box center [1386, 130] width 27 height 27
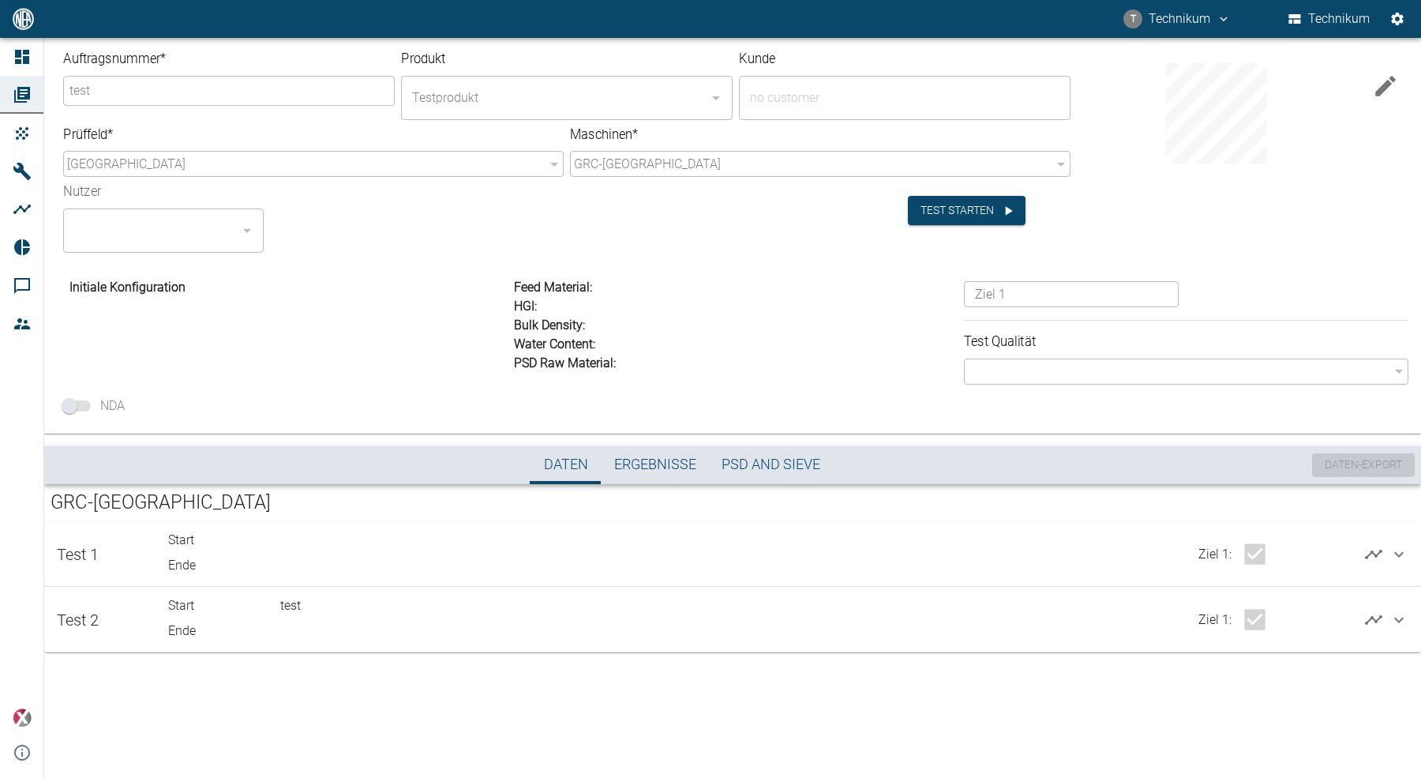
click at [1388, 80] on icon "button" at bounding box center [1386, 86] width 21 height 21
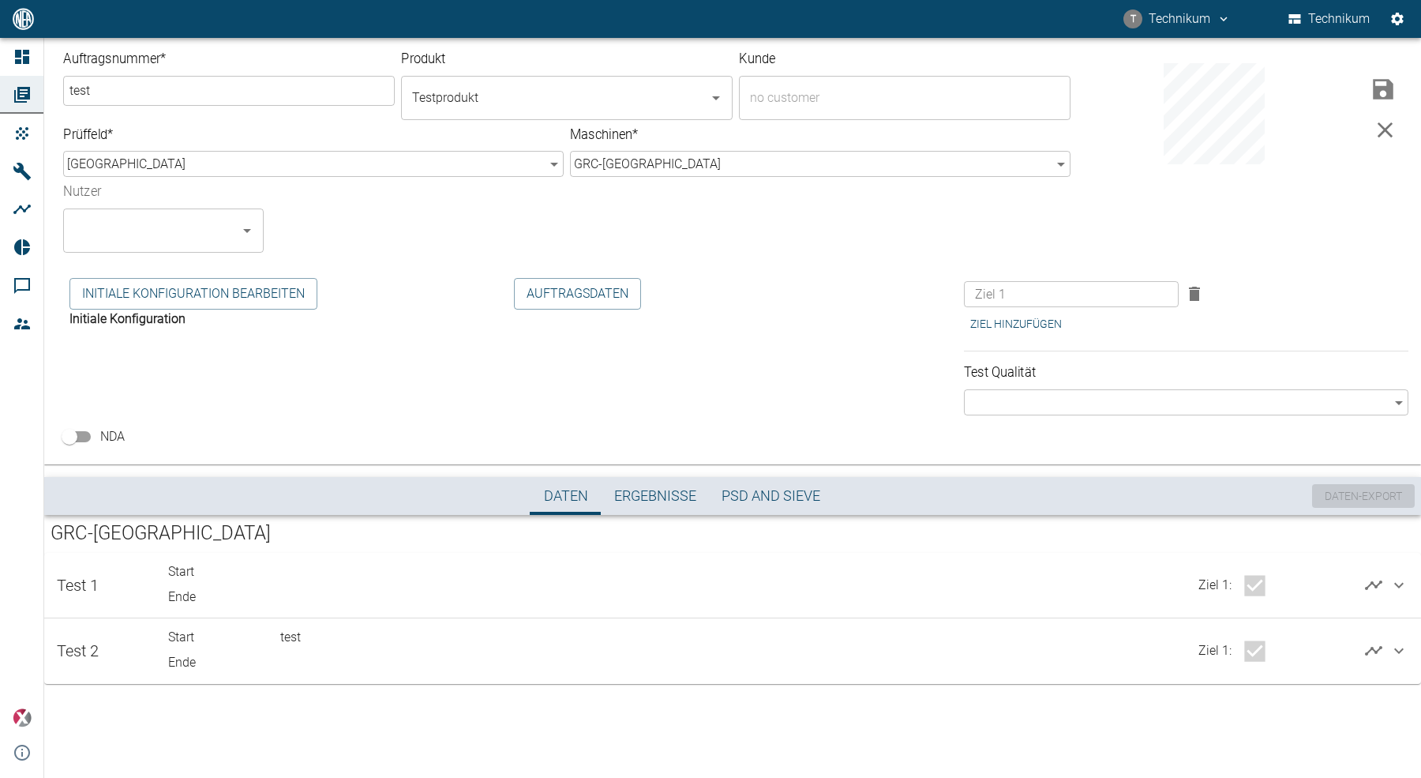
click at [1397, 132] on icon "button" at bounding box center [1386, 130] width 27 height 27
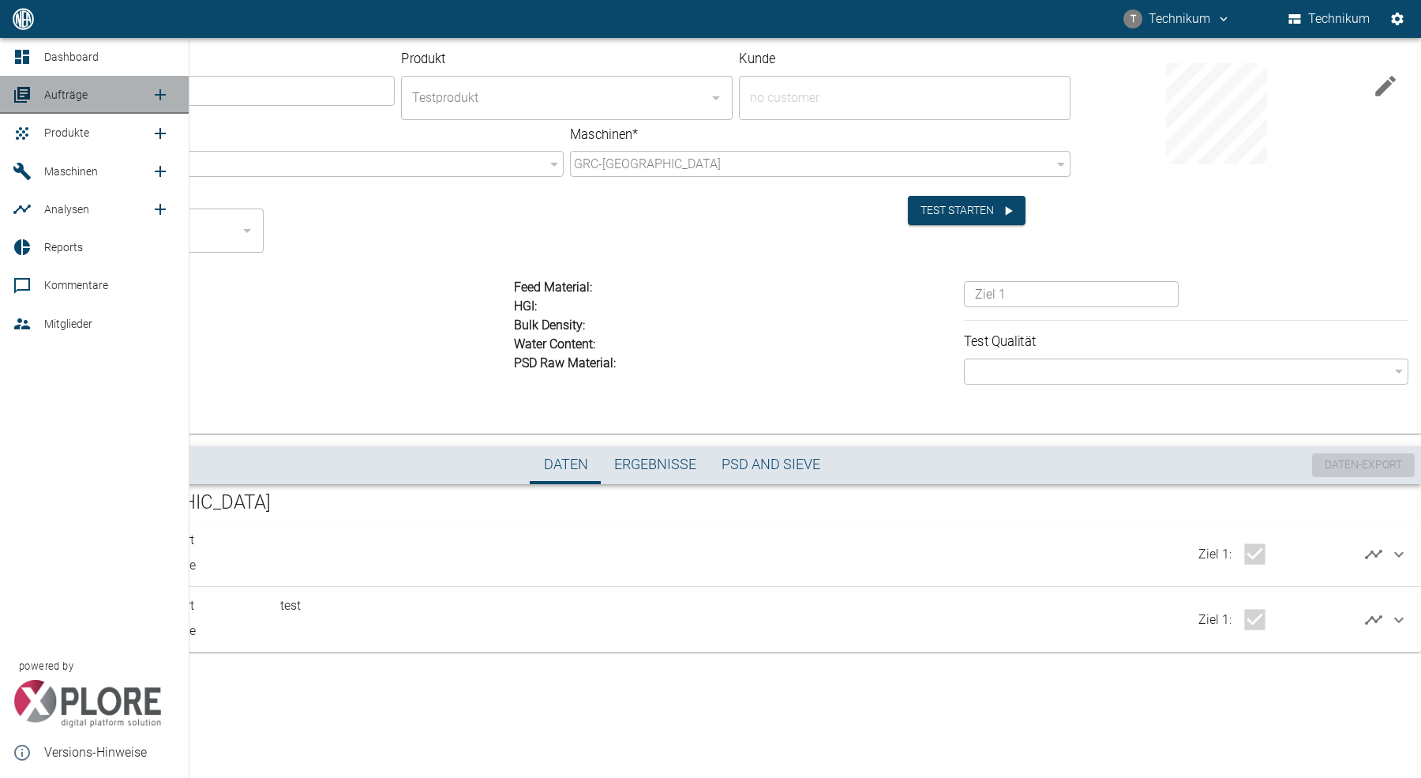
click at [19, 92] on icon at bounding box center [22, 95] width 16 height 16
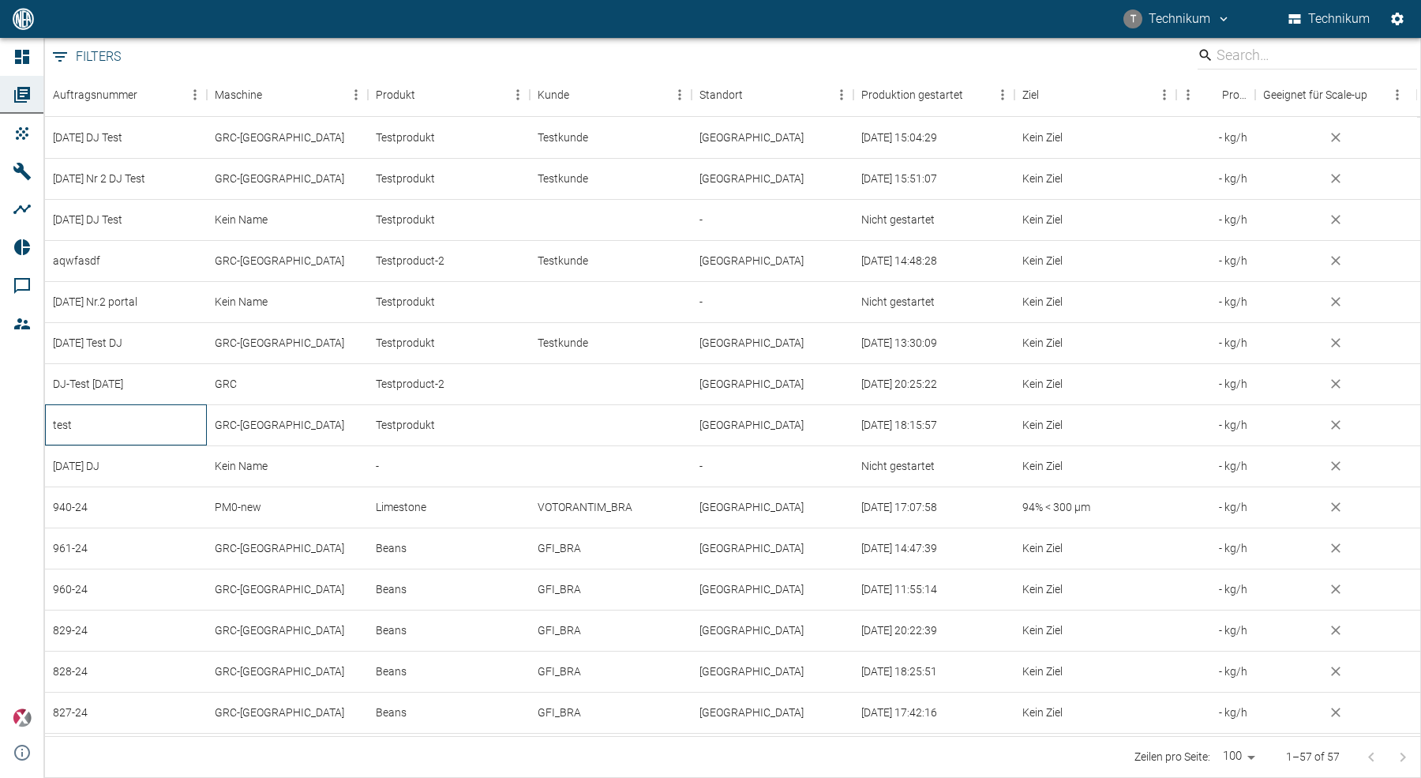
click at [89, 426] on div "test" at bounding box center [126, 424] width 162 height 41
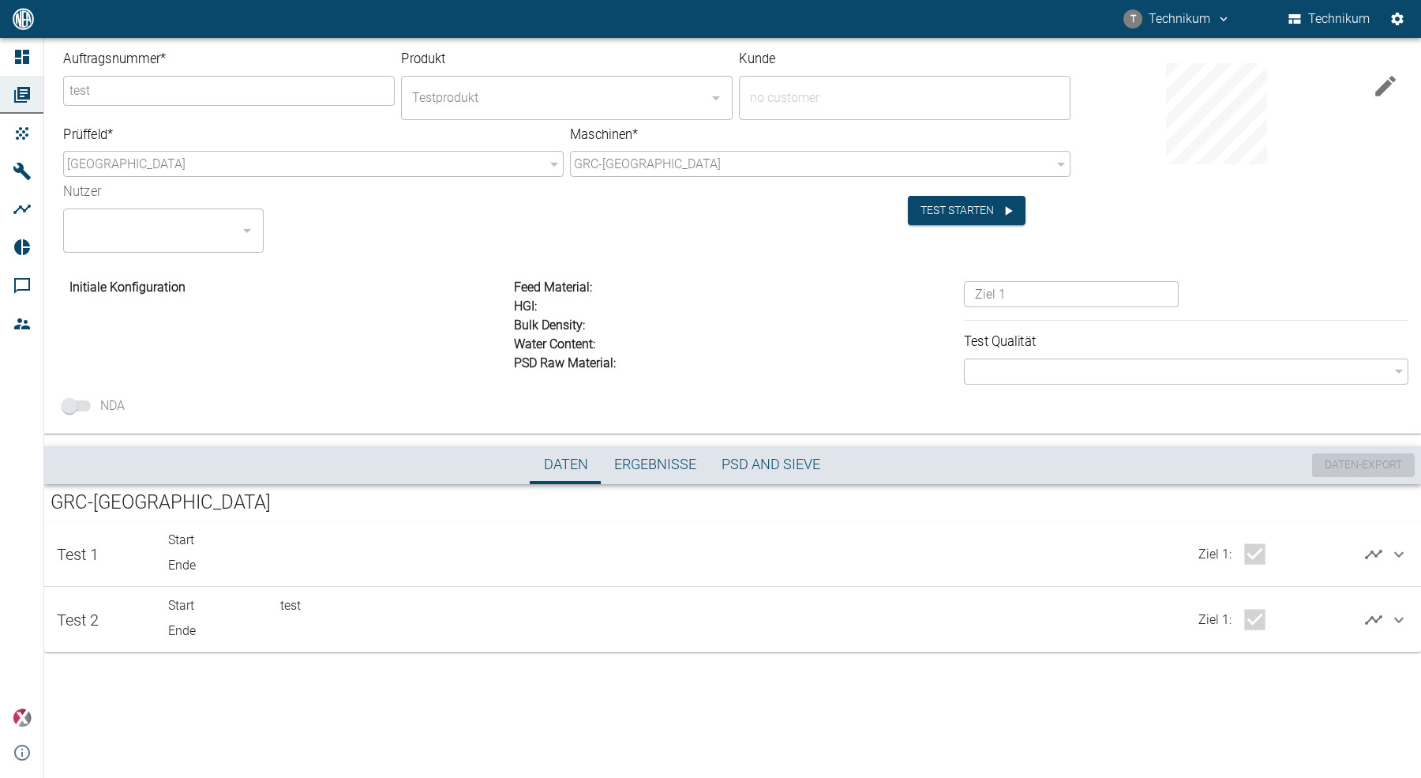
click at [1388, 88] on icon "button" at bounding box center [1386, 86] width 27 height 27
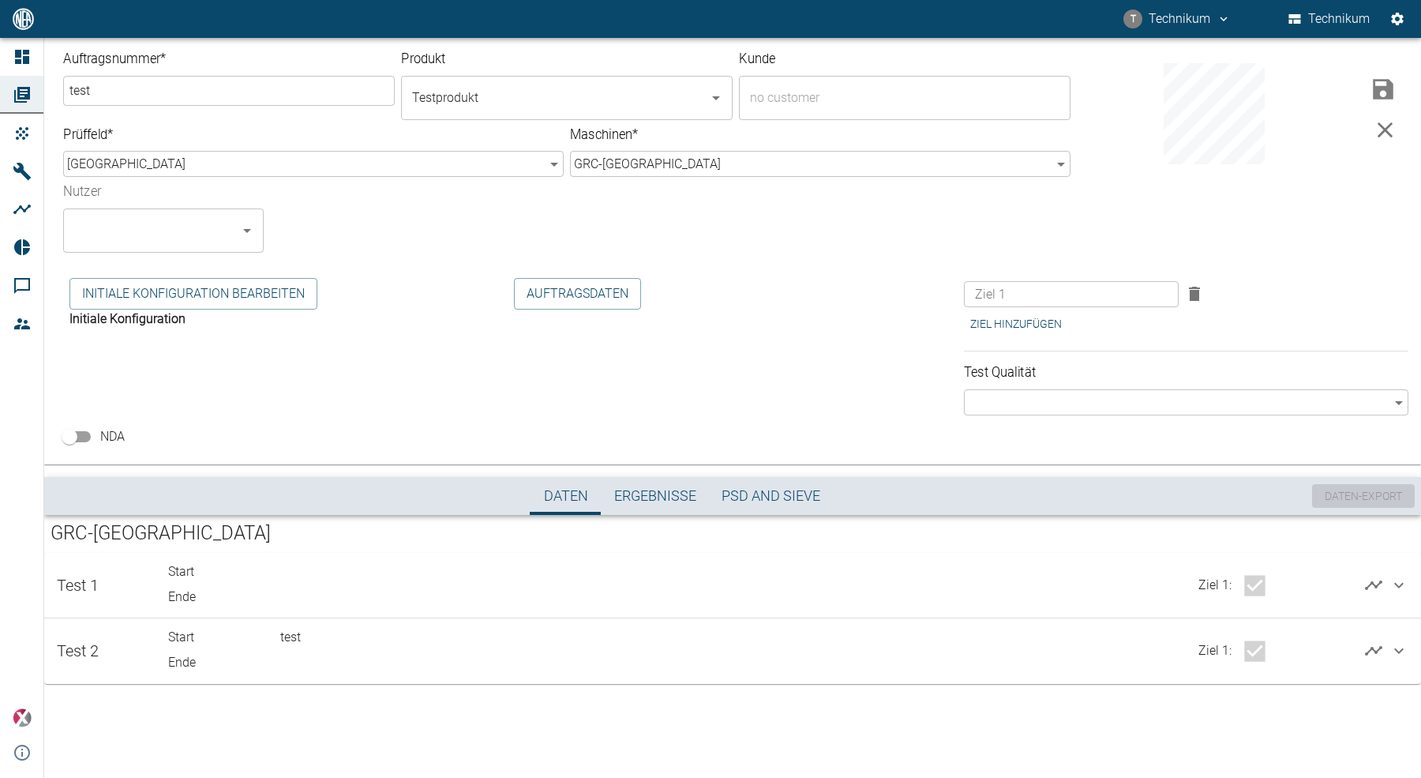
click at [1391, 122] on icon "button" at bounding box center [1386, 130] width 27 height 27
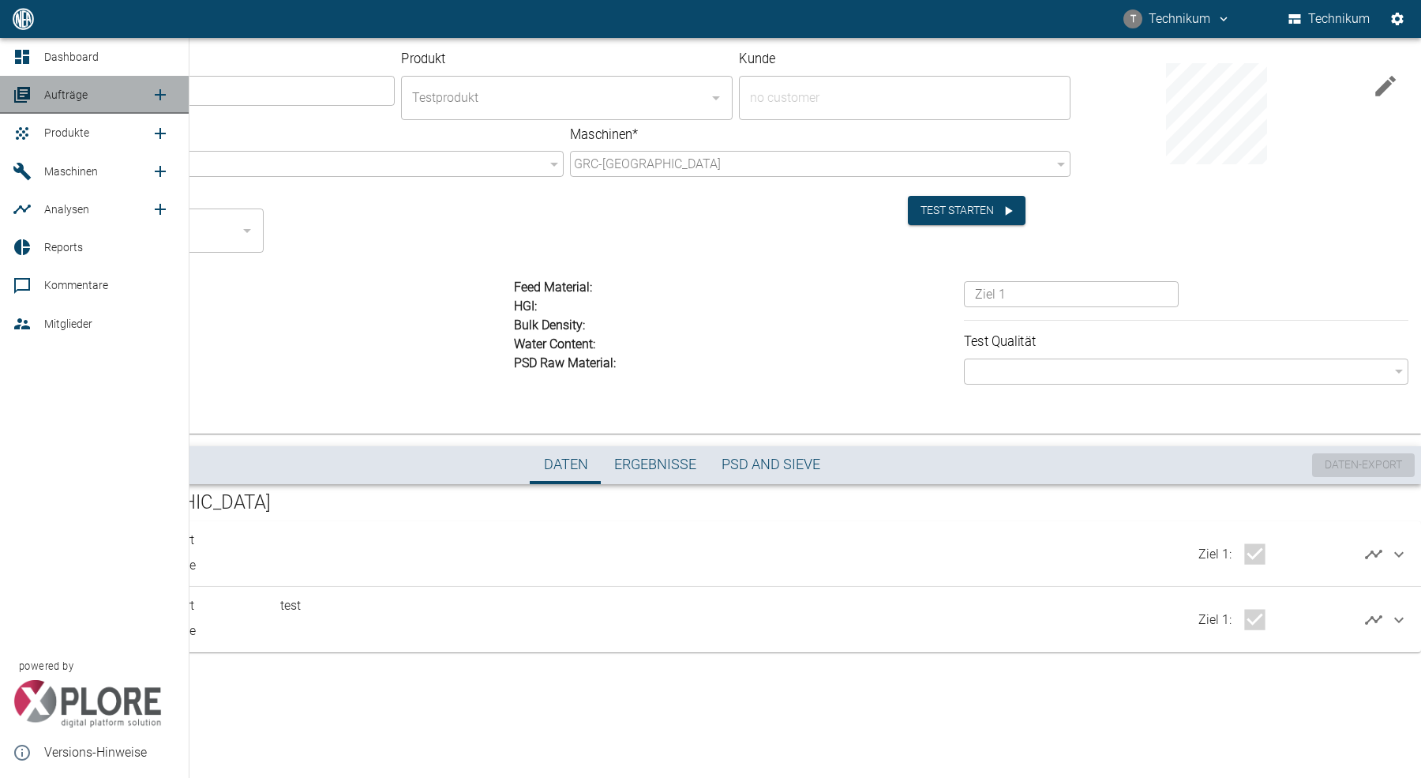
click at [16, 88] on icon at bounding box center [22, 94] width 19 height 19
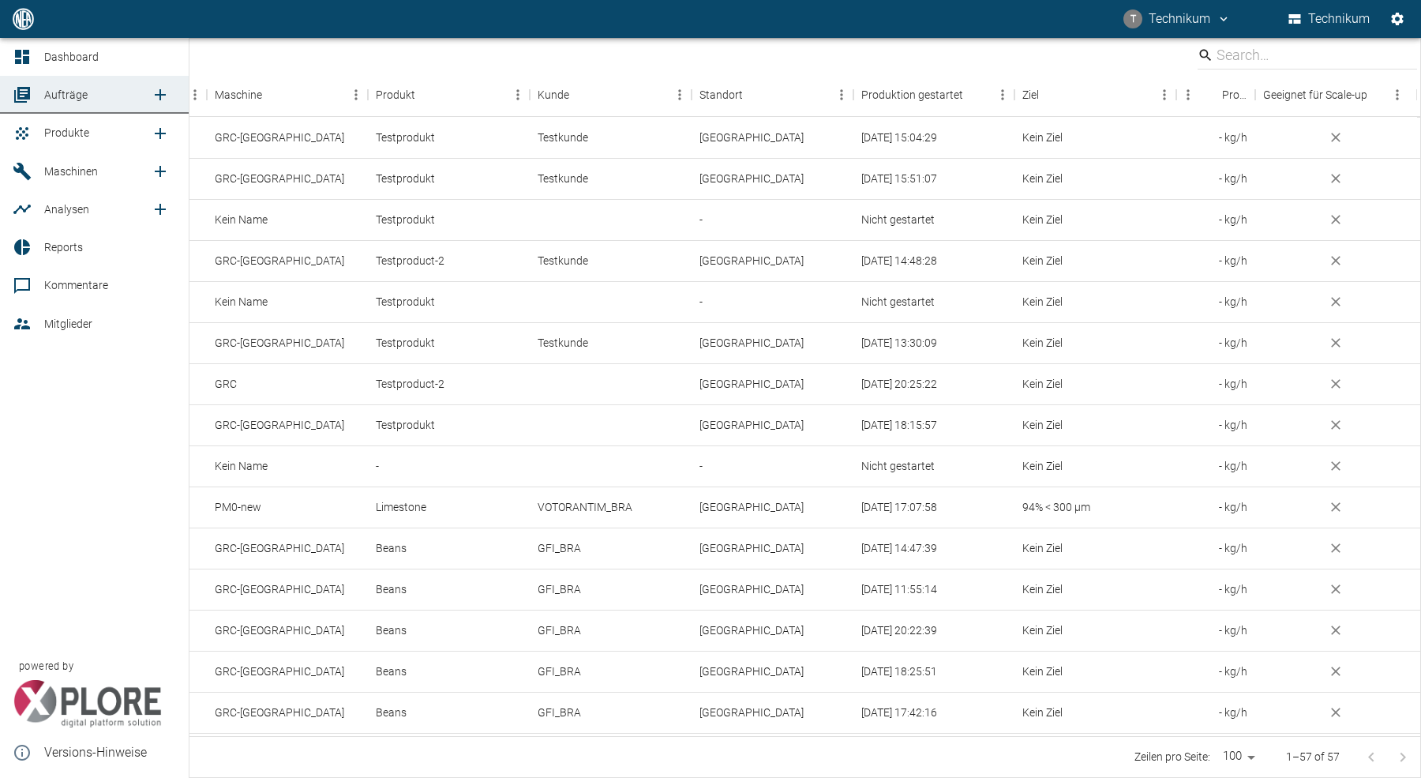
click at [22, 320] on icon at bounding box center [22, 323] width 19 height 19
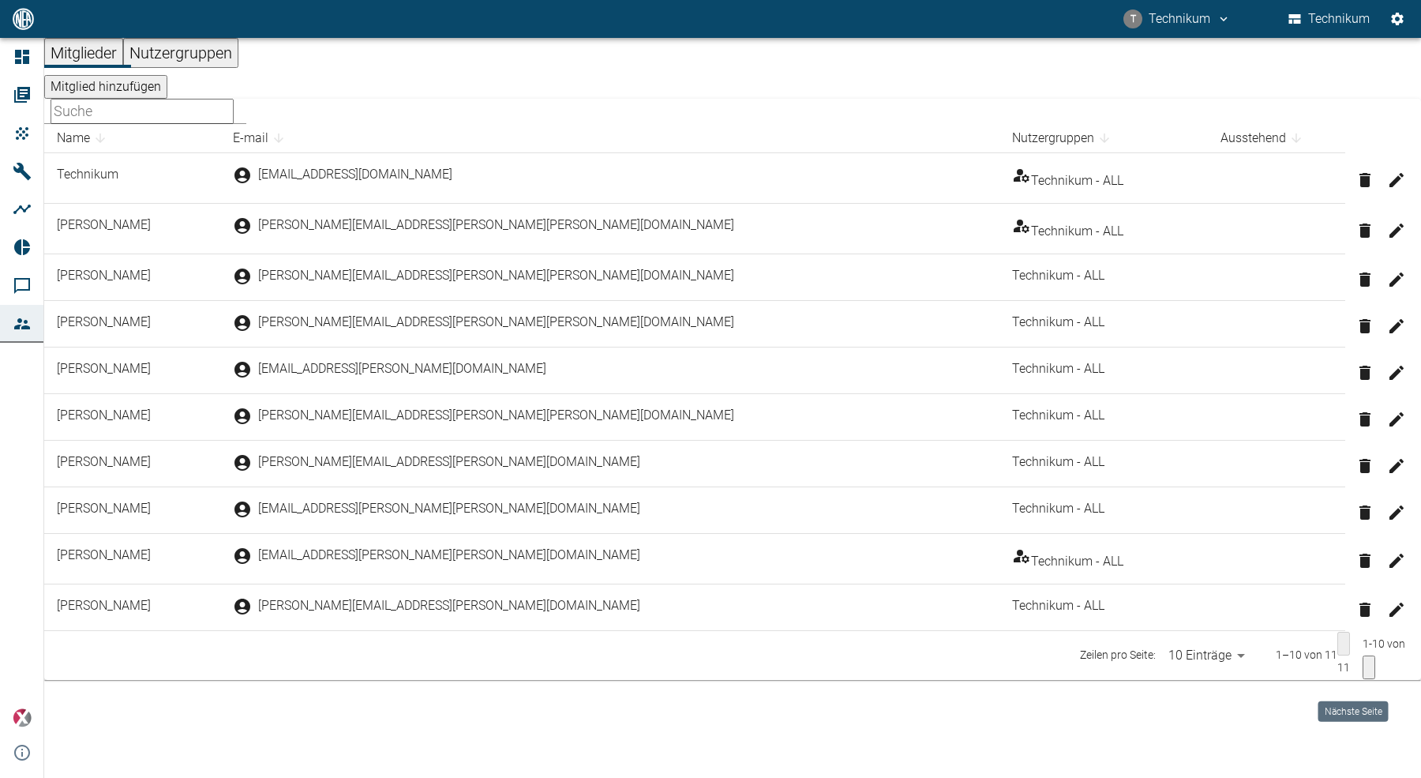
click at [1357, 667] on icon "Next Page" at bounding box center [1357, 667] width 0 height 0
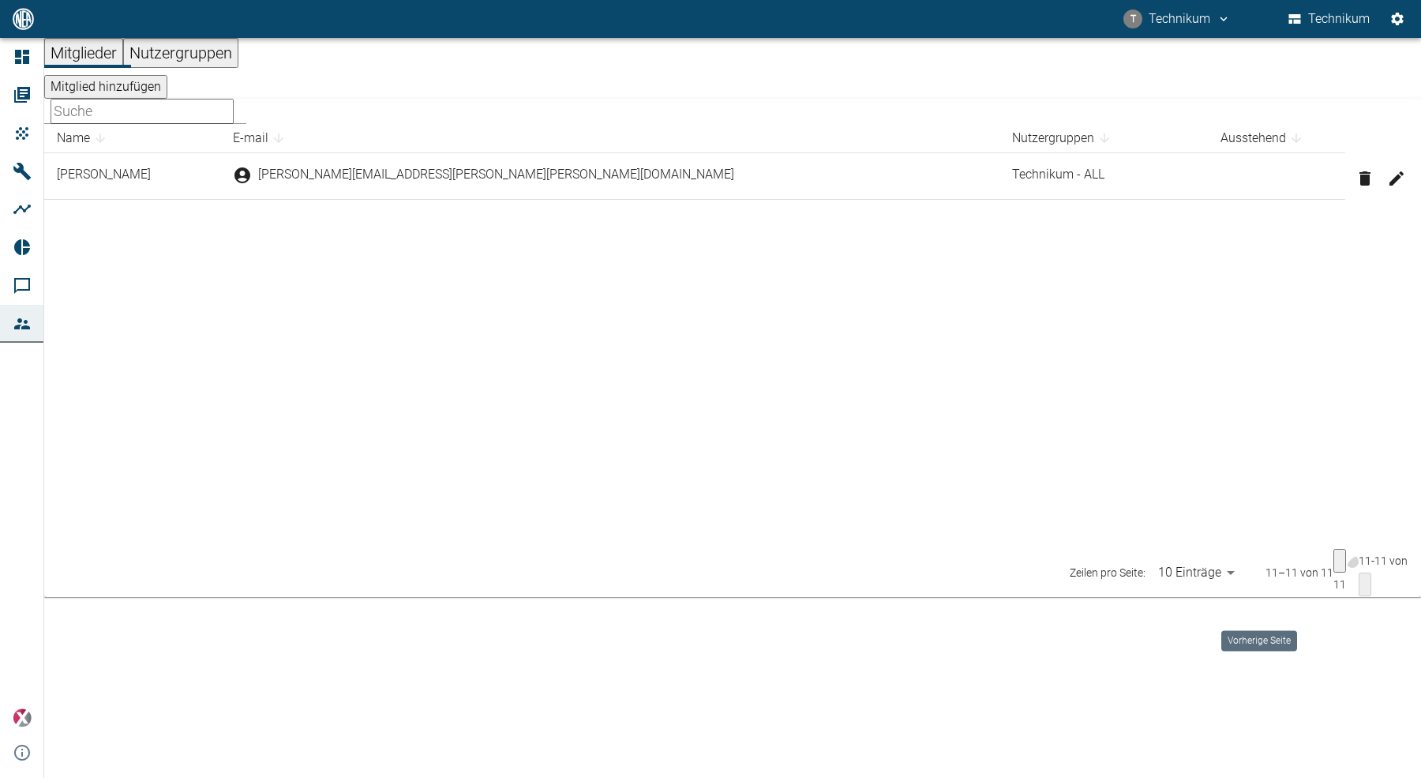
click at [1353, 561] on icon "Previous Page" at bounding box center [1353, 561] width 0 height 0
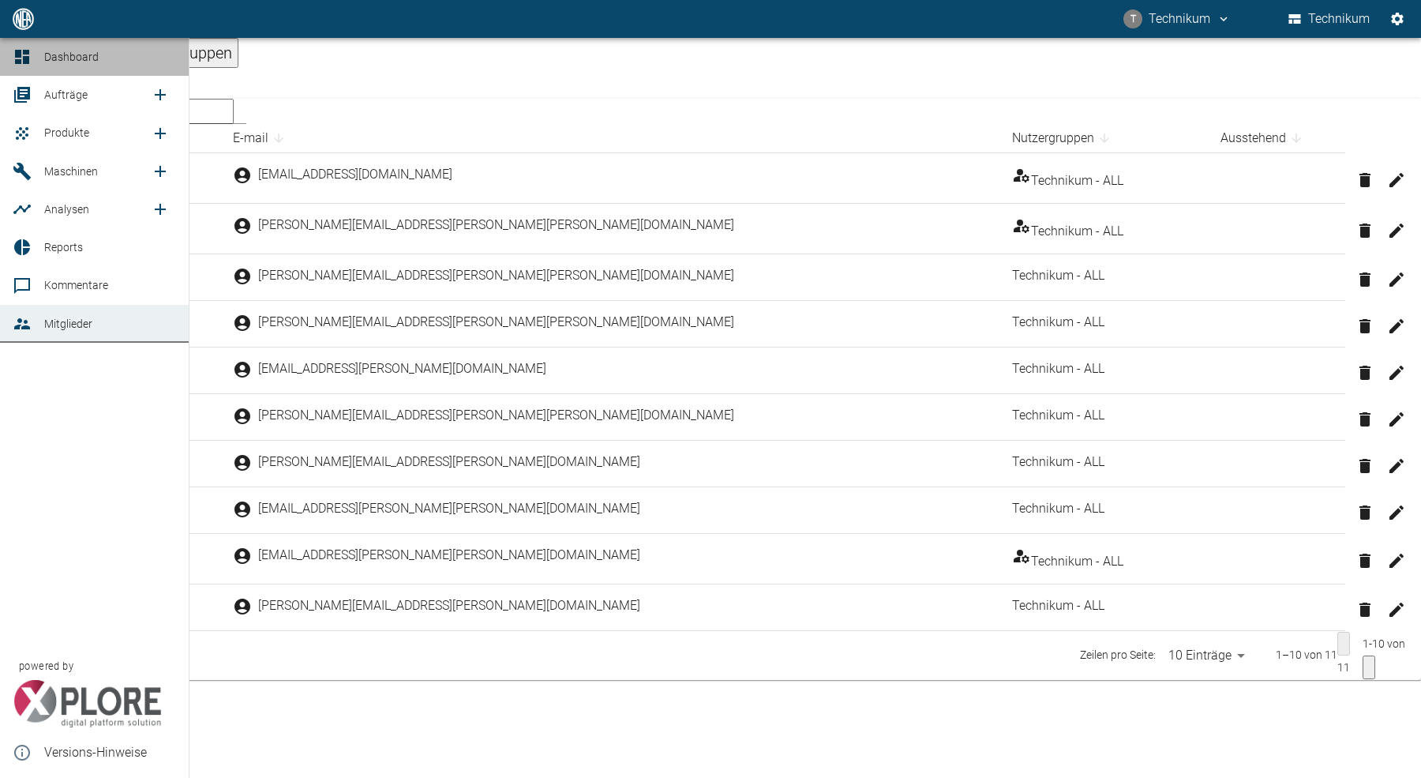
click at [16, 57] on icon at bounding box center [22, 57] width 14 height 14
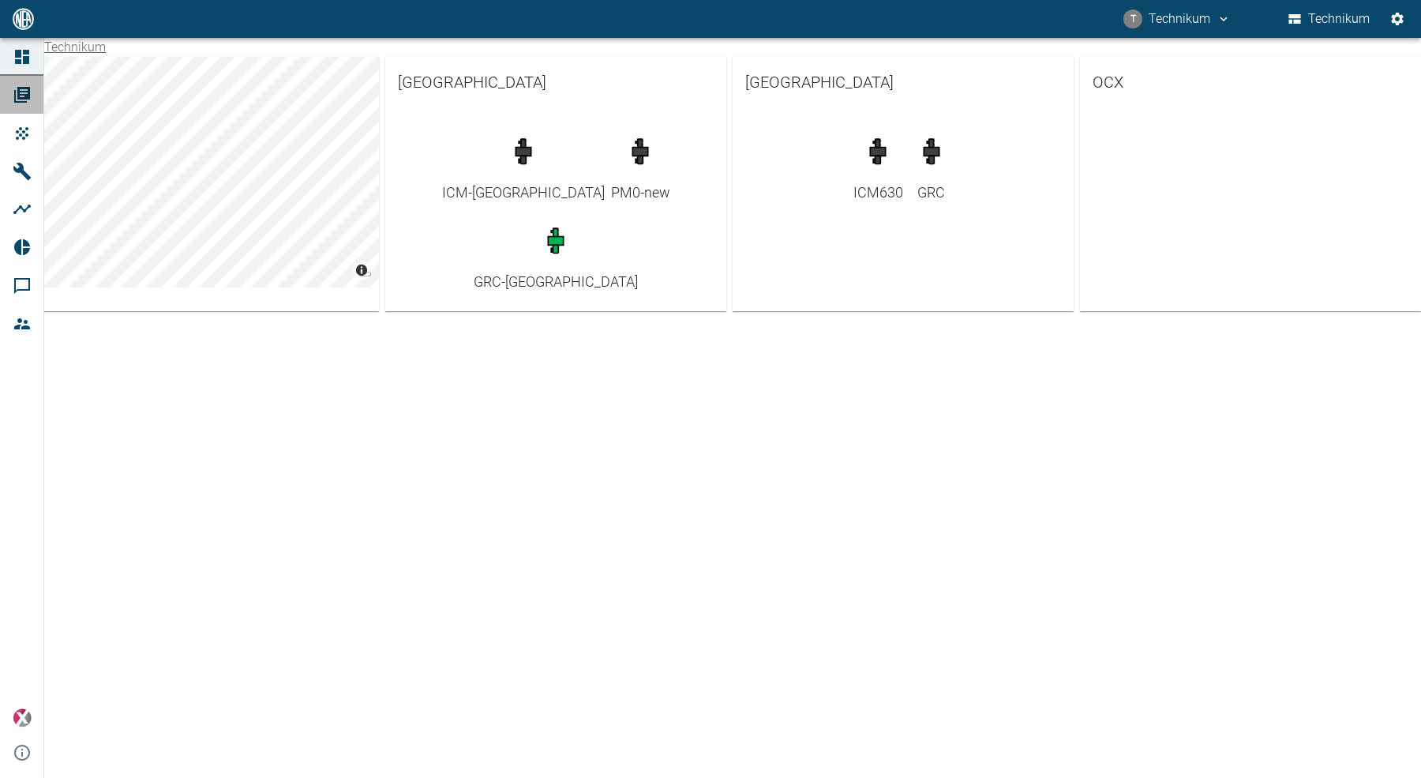
click at [5, 89] on link "Aufträge" at bounding box center [21, 95] width 43 height 38
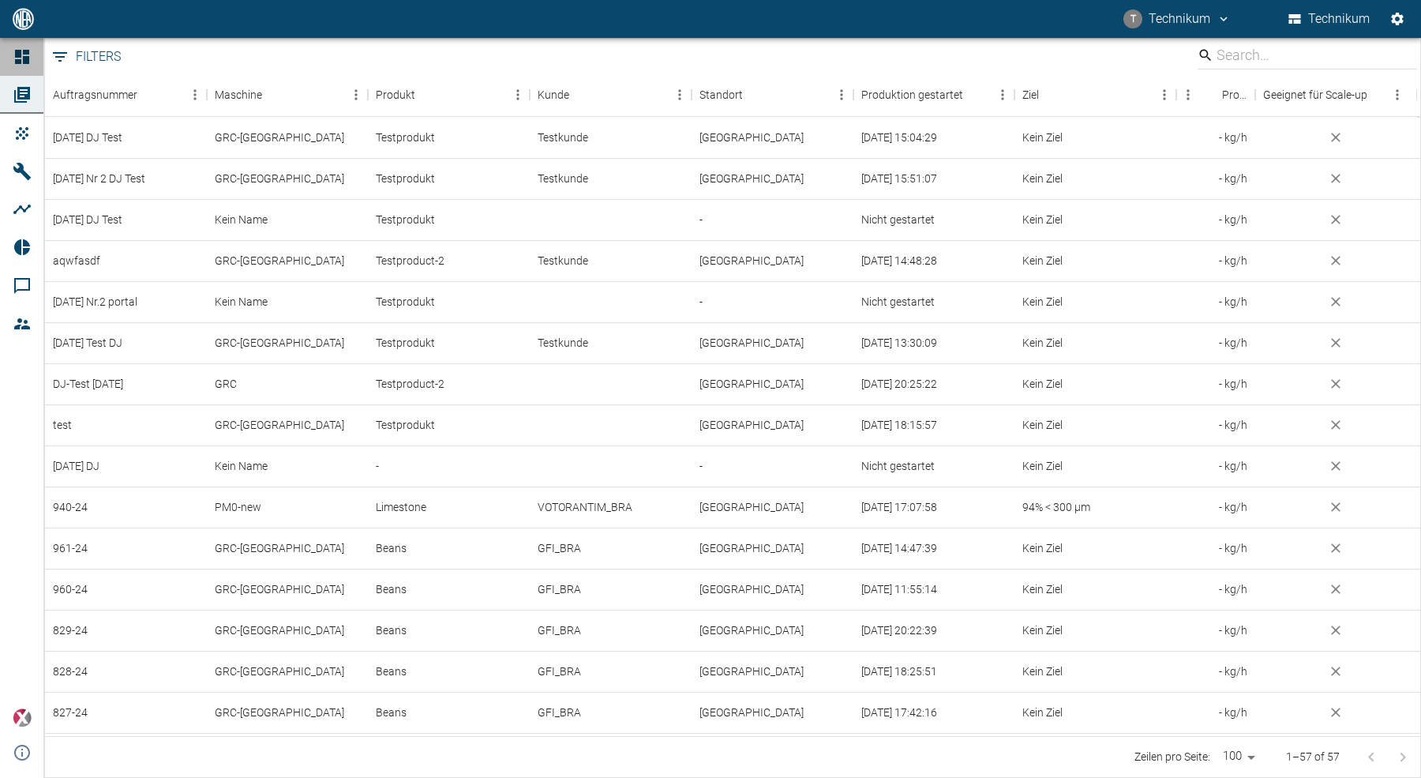
click at [31, 55] on icon at bounding box center [22, 56] width 19 height 19
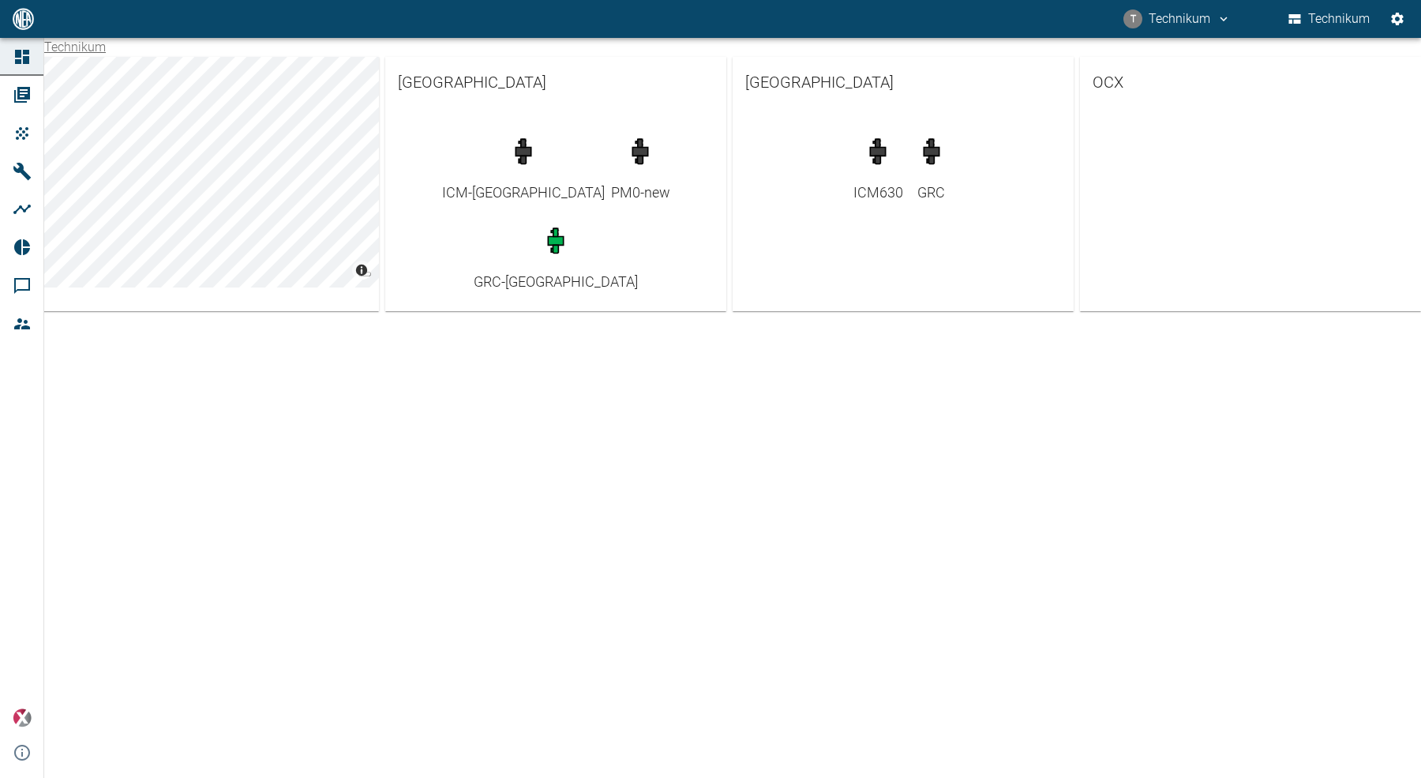
click at [18, 99] on icon at bounding box center [22, 95] width 16 height 16
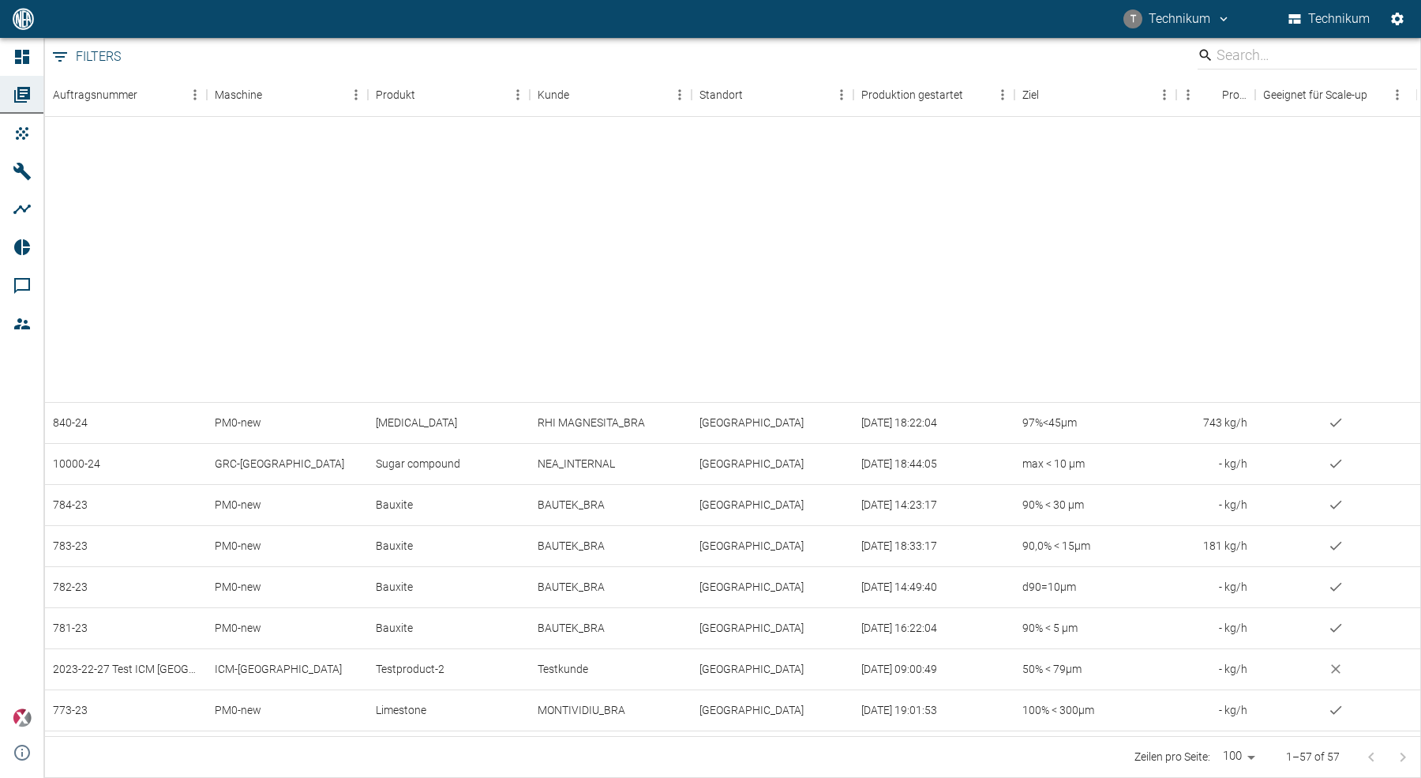
scroll to position [1272, 0]
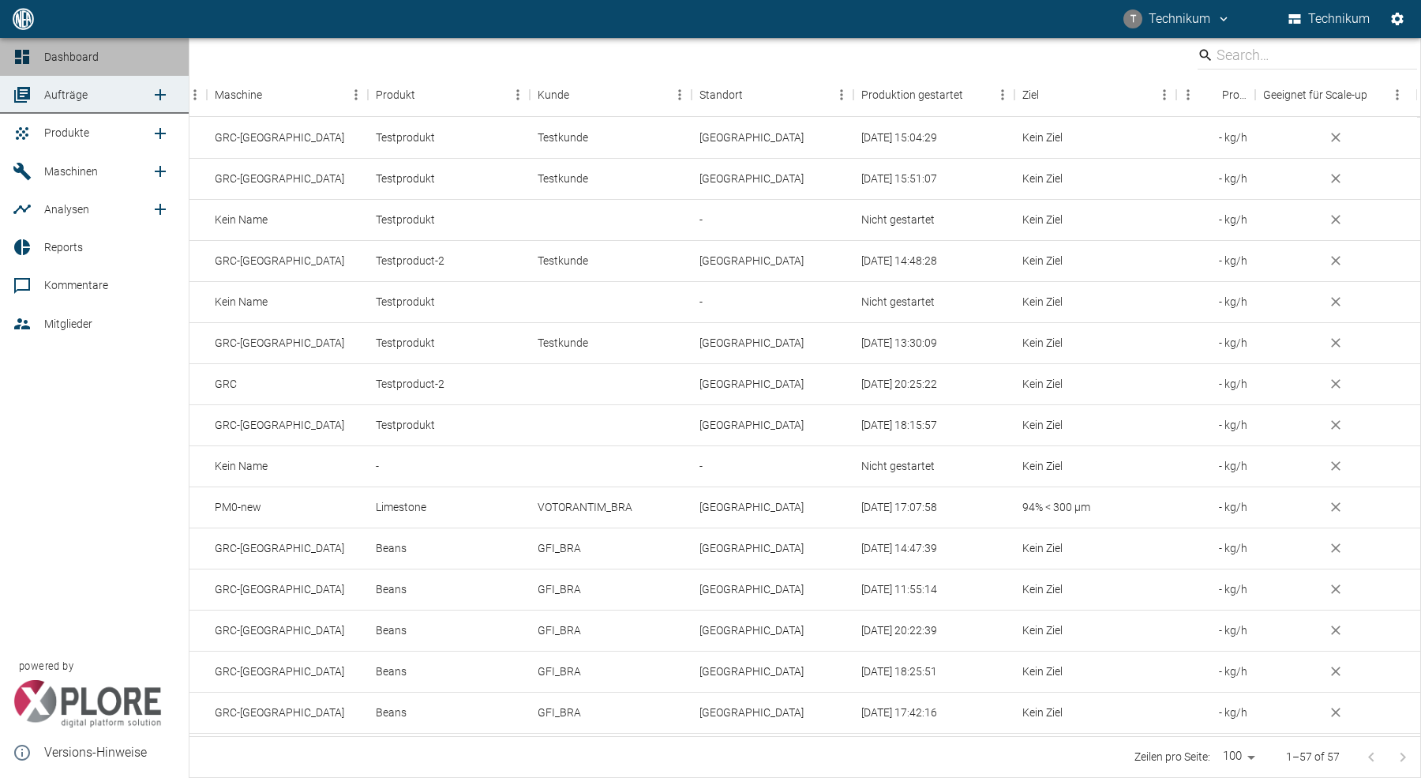
click at [21, 58] on icon at bounding box center [22, 57] width 14 height 14
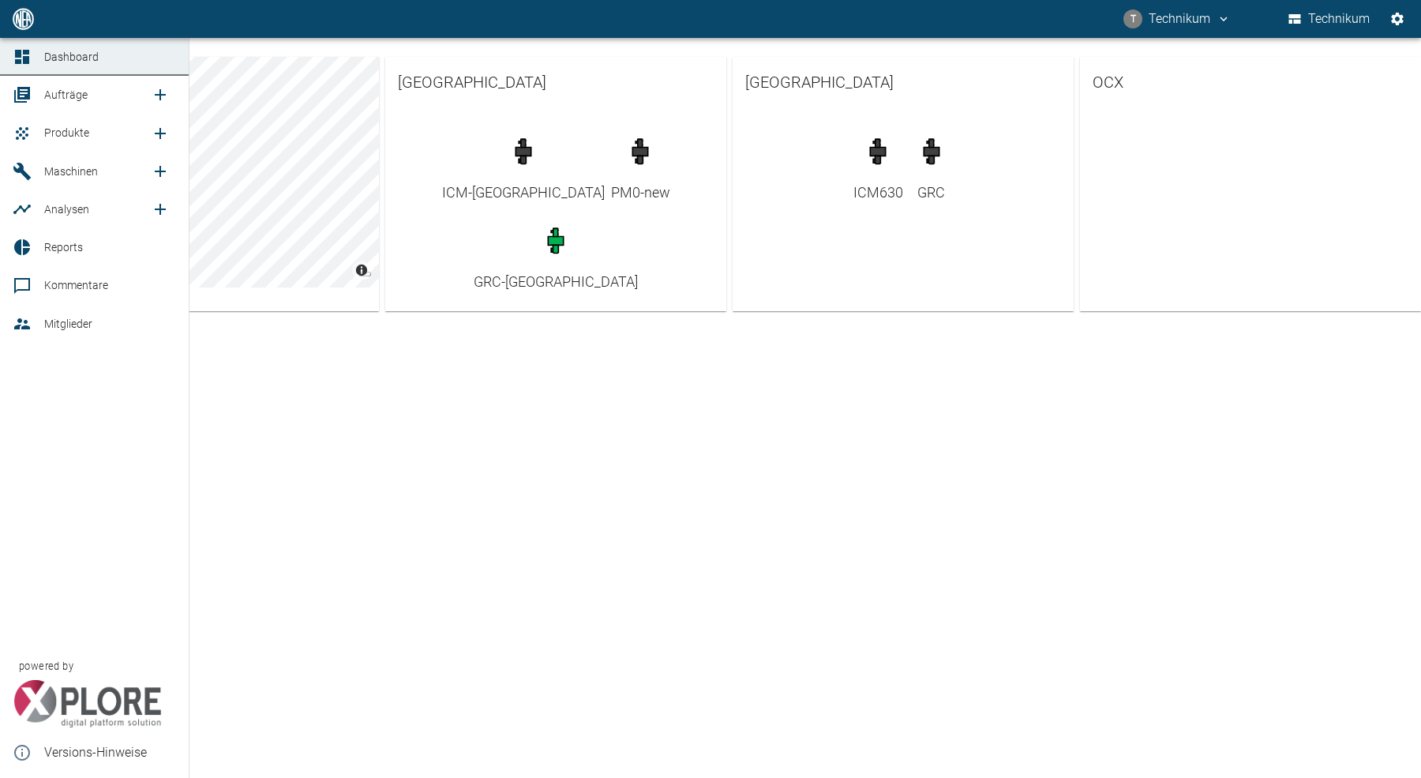
click at [51, 103] on span "Aufträge" at bounding box center [97, 94] width 107 height 19
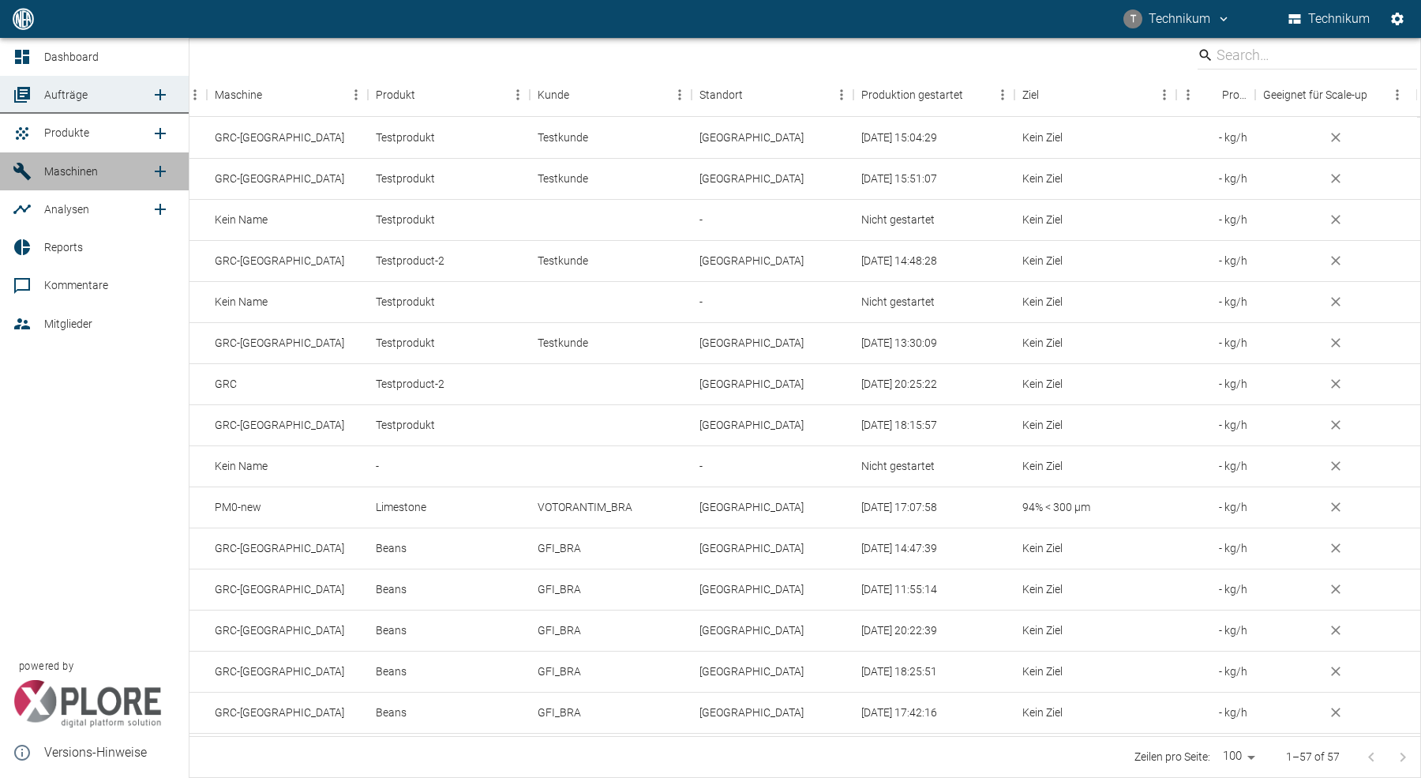
click at [40, 164] on link "Maschinen" at bounding box center [94, 171] width 189 height 38
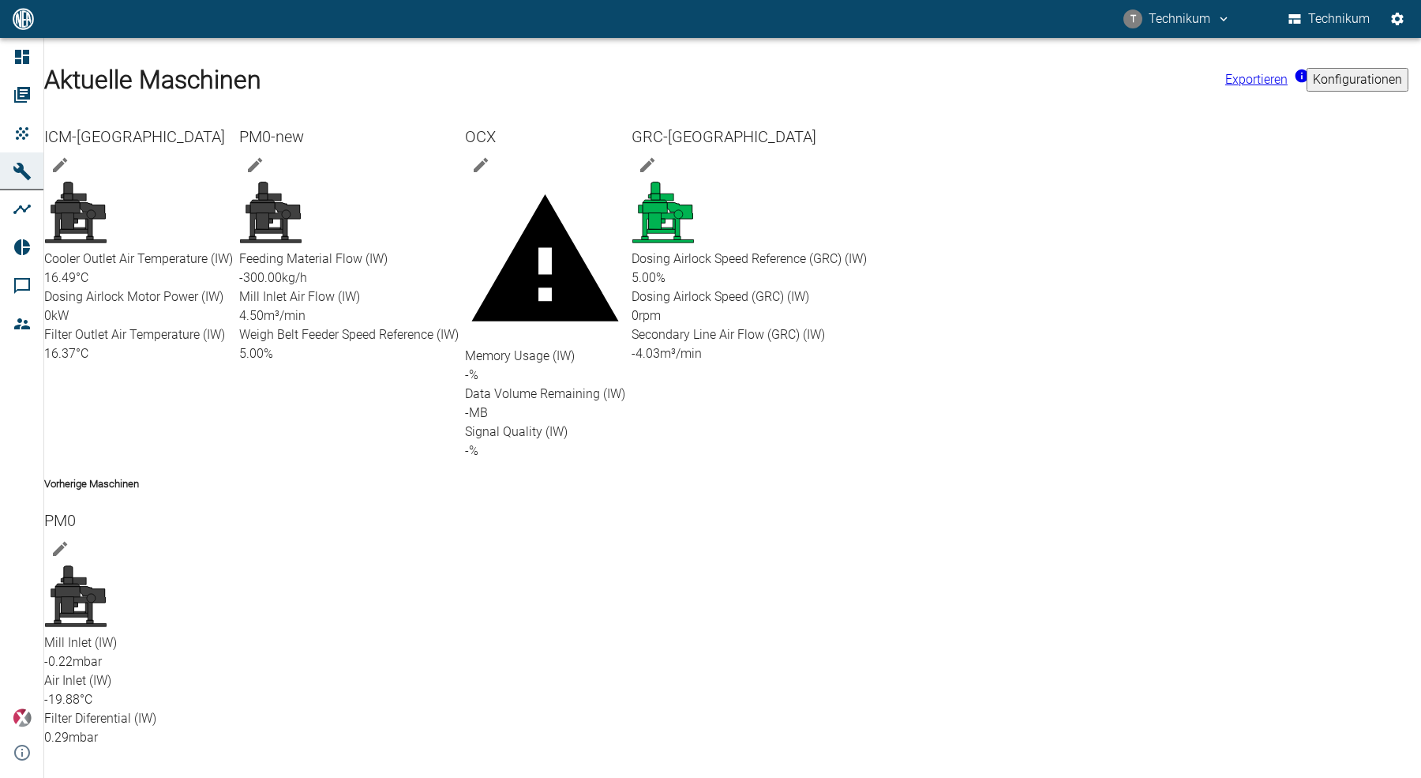
click at [1008, 501] on div "PM0 Mill Inlet (IW) -0.22 mbar Air Inlet (IW) -19.88 °C Filter Diferential (IW)…" at bounding box center [730, 624] width 1384 height 246
click at [625, 386] on span "Data Volume Remaining (IW)" at bounding box center [545, 393] width 160 height 15
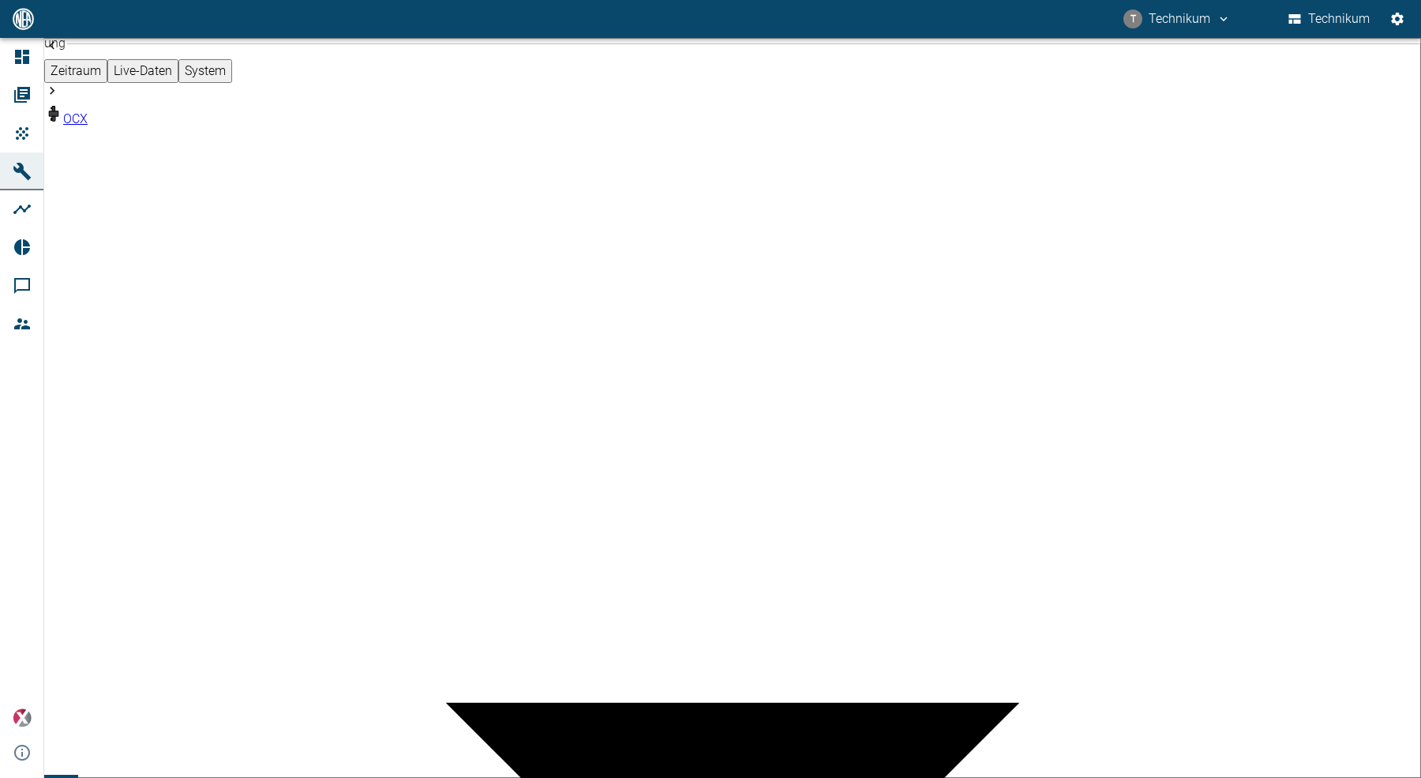
type input "2min"
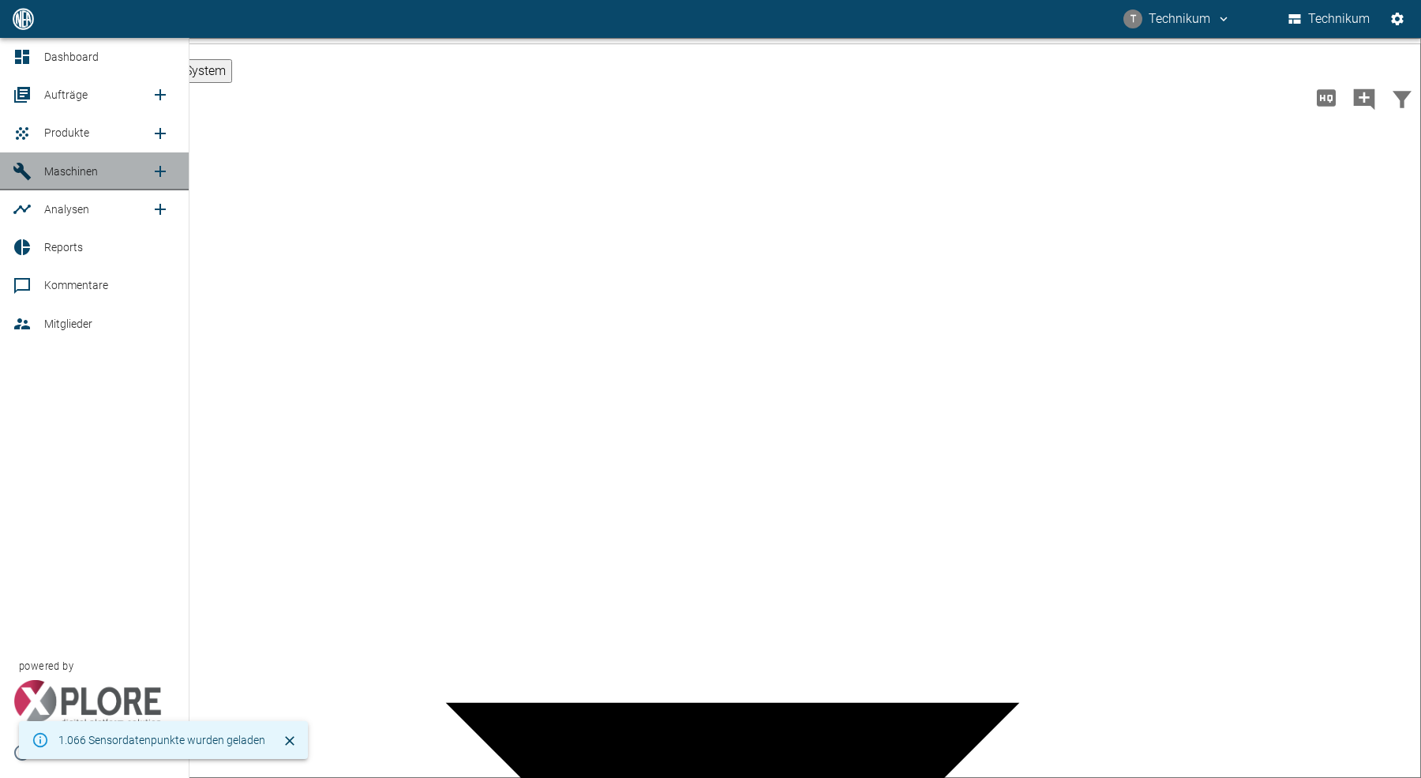
click at [54, 165] on span "Maschinen" at bounding box center [71, 171] width 54 height 13
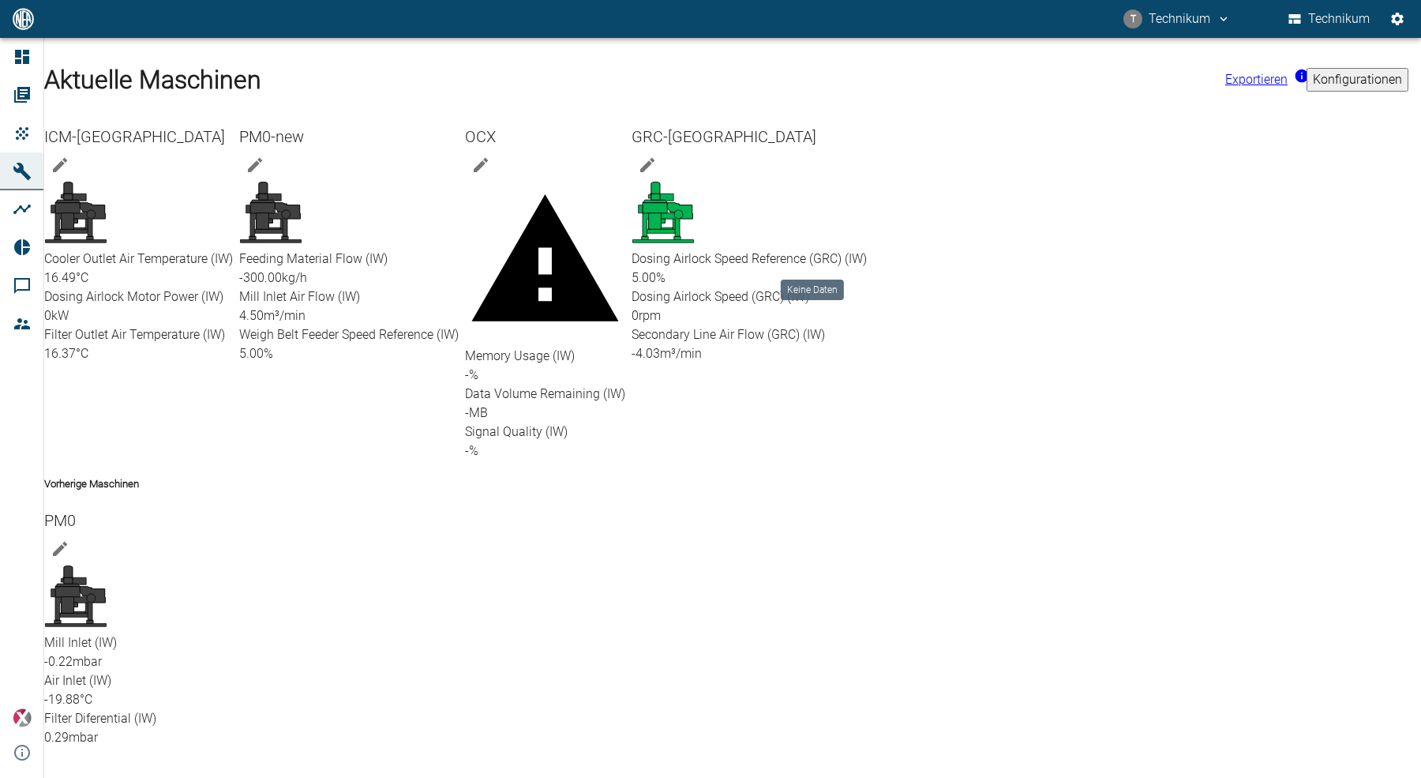
click at [625, 182] on div at bounding box center [545, 264] width 160 height 166
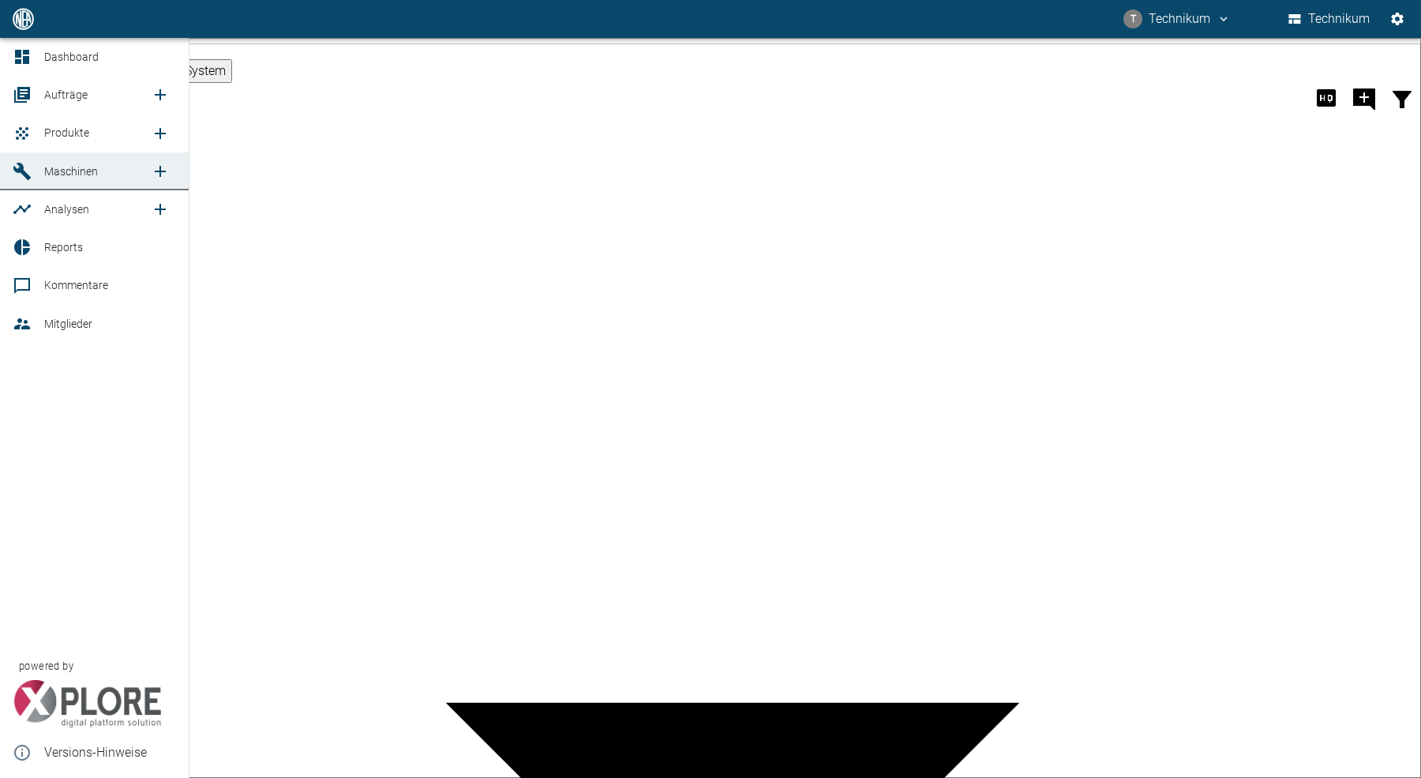
click at [33, 175] on div at bounding box center [25, 171] width 24 height 19
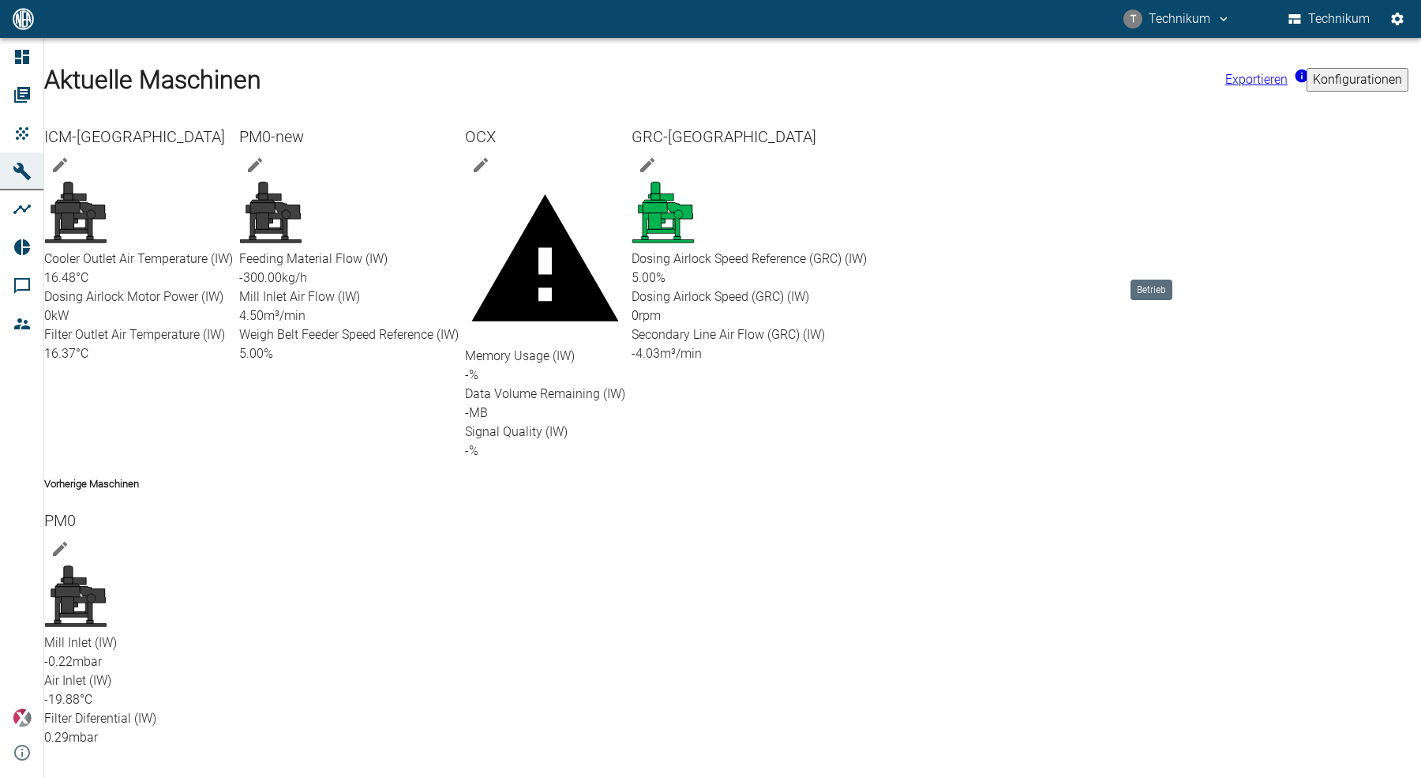
click at [695, 189] on icon at bounding box center [663, 212] width 63 height 63
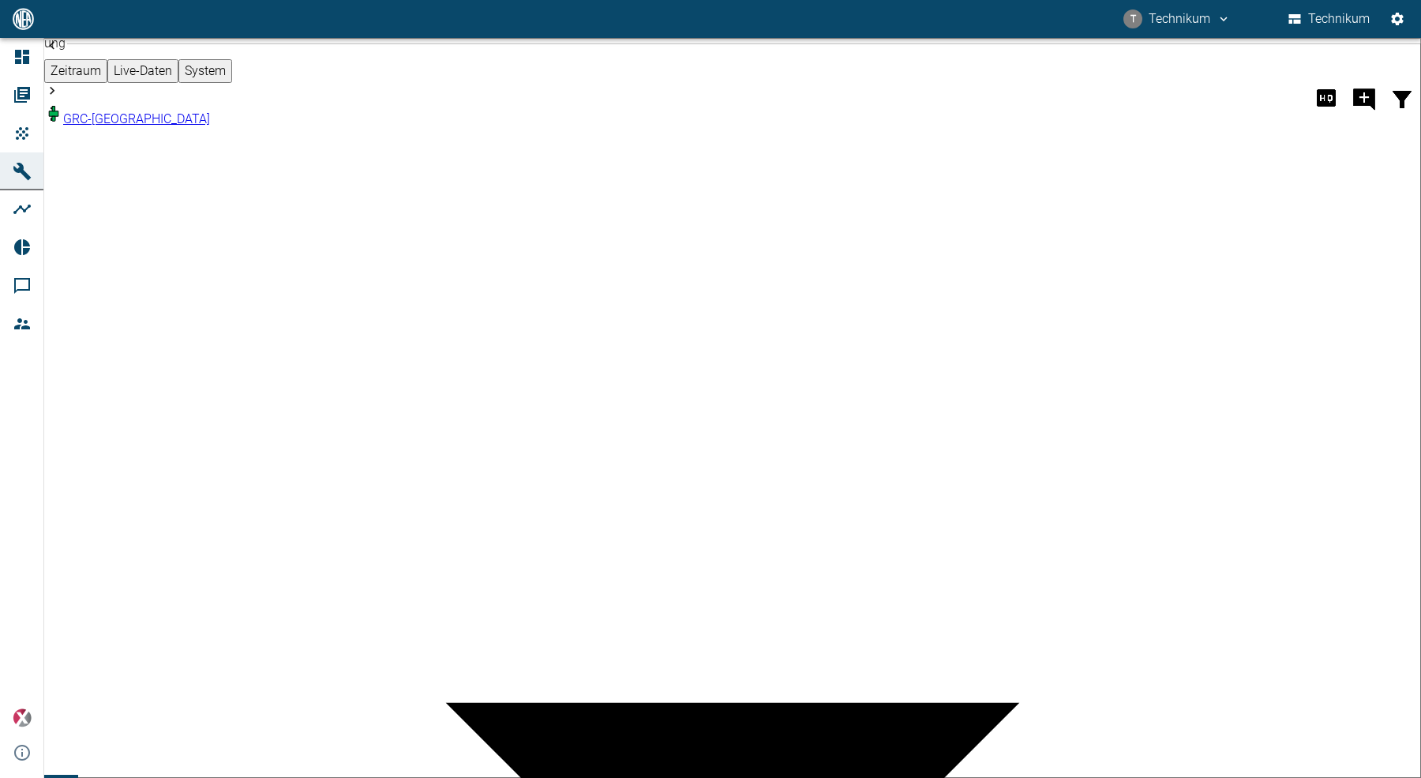
scroll to position [451, 0]
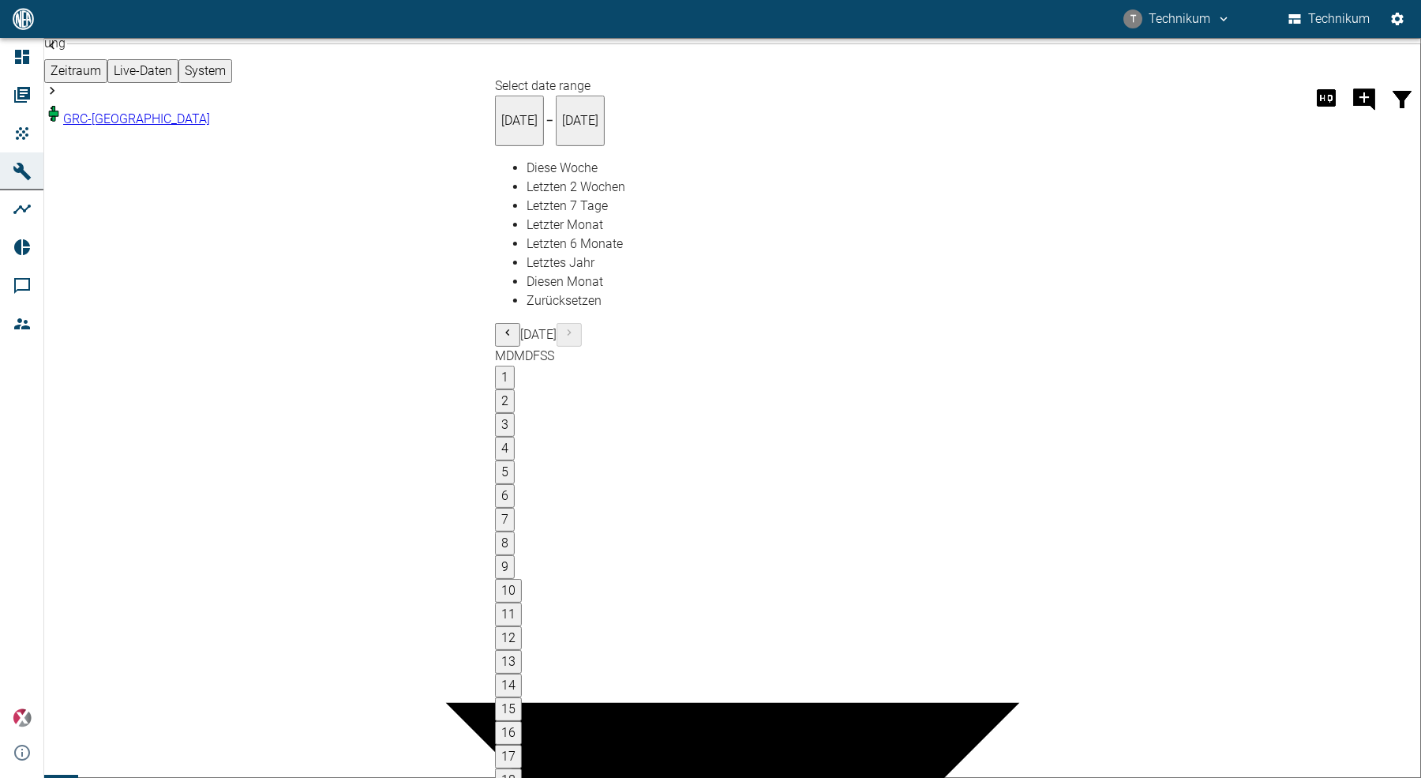
type input "[DATE]"
type input "2min"
drag, startPoint x: 1078, startPoint y: 448, endPoint x: 1053, endPoint y: 367, distance: 84.4
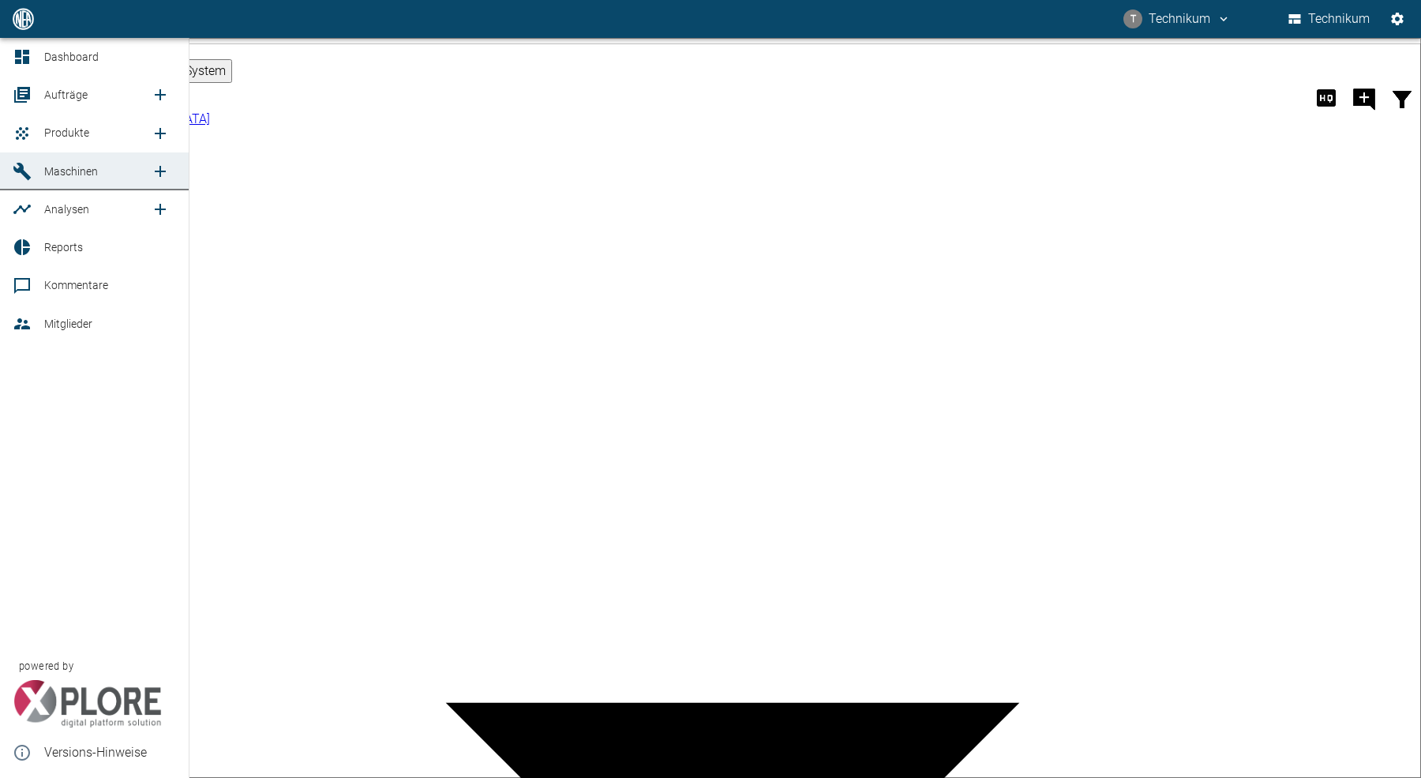
click at [17, 69] on link "Dashboard" at bounding box center [94, 57] width 189 height 38
click at [18, 61] on icon at bounding box center [22, 57] width 14 height 14
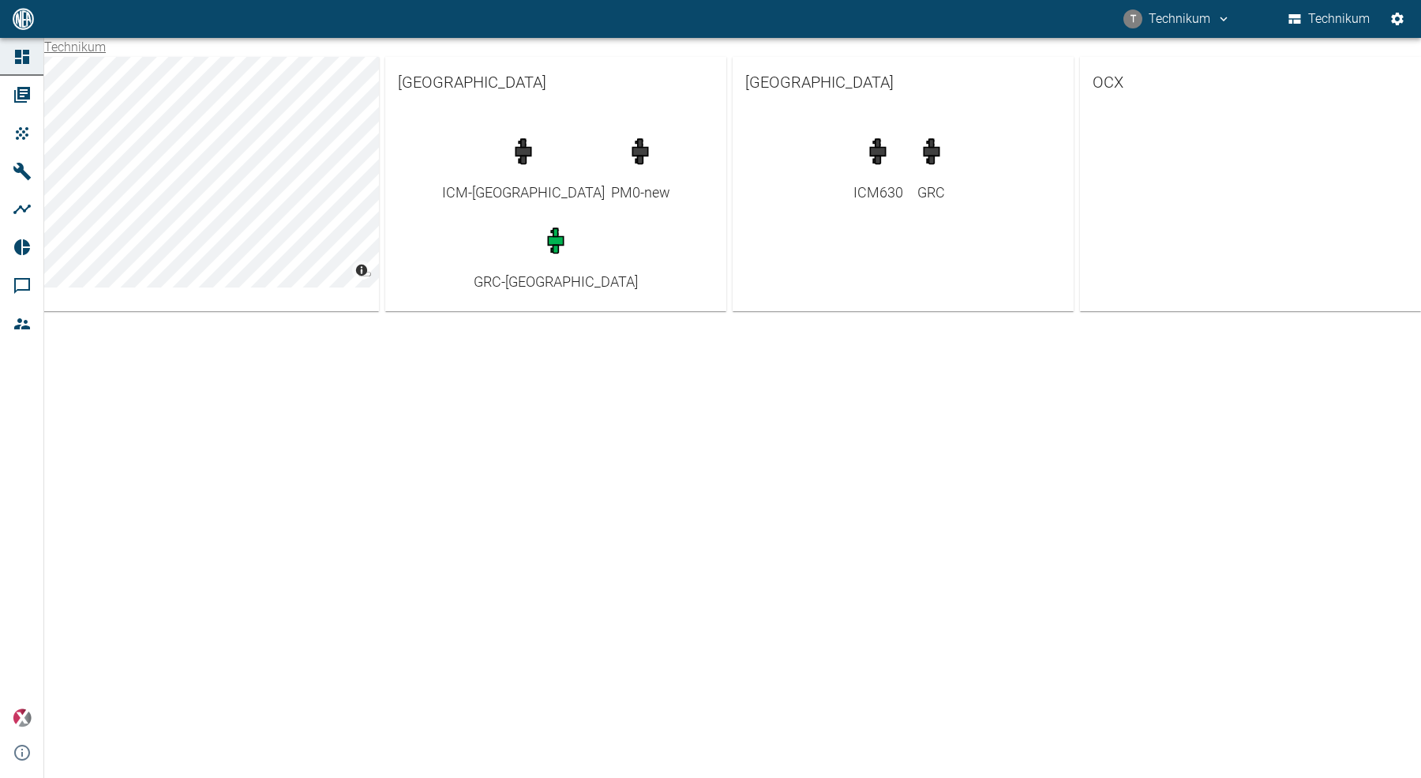
click at [426, 544] on div "Technikum © Carto © OpenStreetMap contributors [GEOGRAPHIC_DATA] ICM-[GEOGRAPHI…" at bounding box center [710, 408] width 1421 height 740
click at [1191, 17] on button "T Technikum" at bounding box center [1177, 19] width 112 height 28
click at [1189, 61] on span "Ausloggen" at bounding box center [1191, 63] width 59 height 19
